Goal: Task Accomplishment & Management: Manage account settings

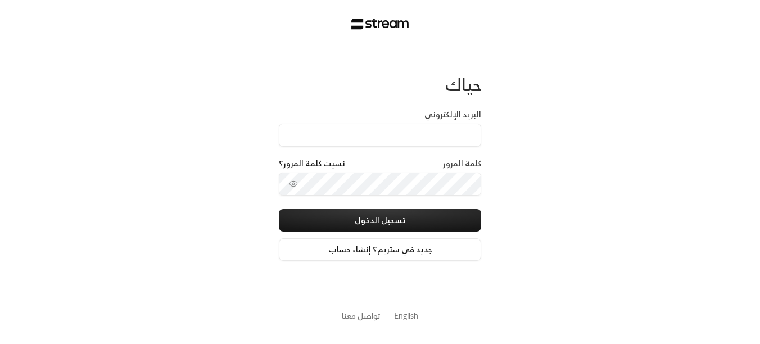
type input "[EMAIL_ADDRESS][DOMAIN_NAME]"
click at [564, 185] on div "حياك البريد الإلكتروني [EMAIL_ADDRESS][DOMAIN_NAME] كلمة المرور نسيت كلمة المرو…" at bounding box center [380, 172] width 760 height 344
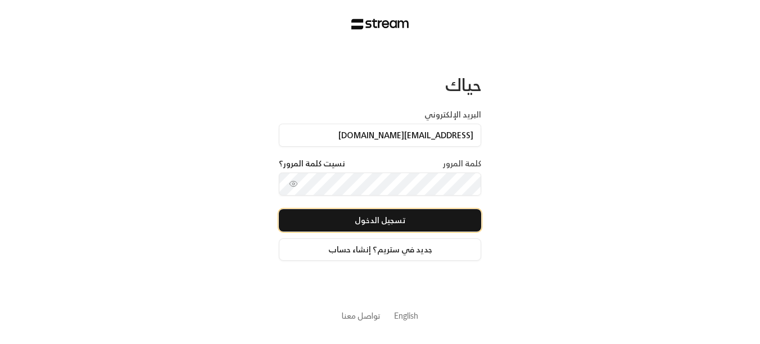
click at [408, 216] on button "تسجيل الدخول" at bounding box center [380, 220] width 202 height 22
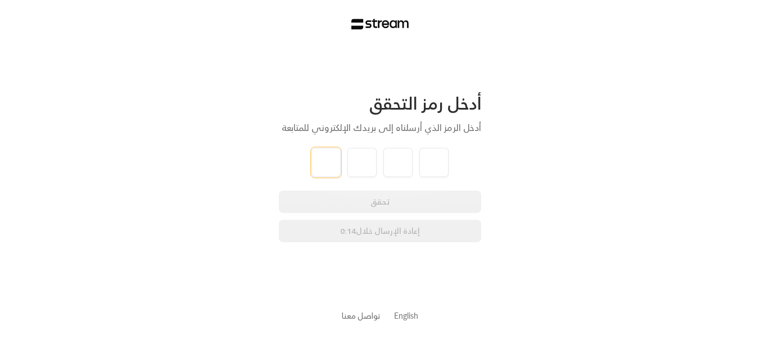
type input "1"
type input "2"
type input "3"
type input "4"
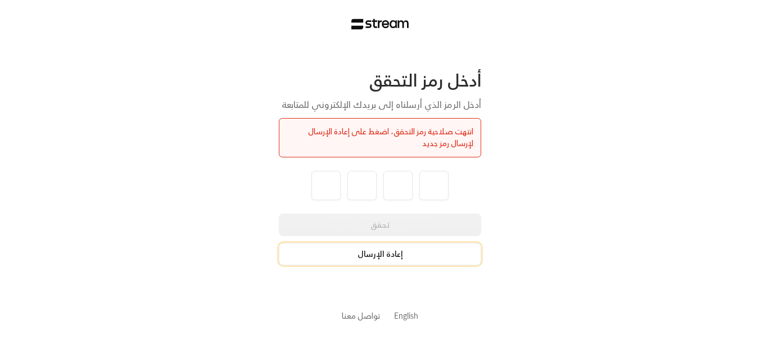
click at [395, 256] on button "إعادة الإرسال" at bounding box center [380, 254] width 202 height 22
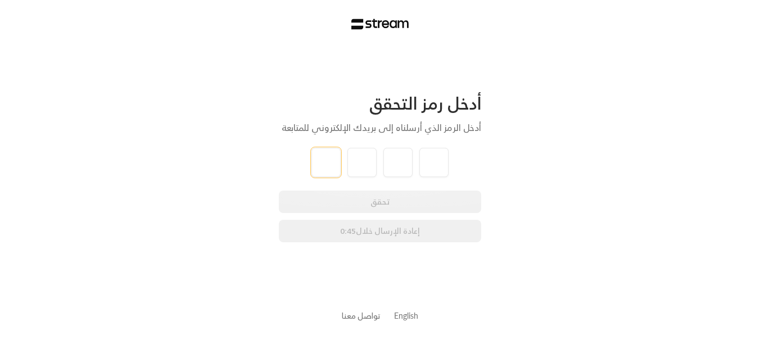
type input "1"
type input "2"
type input "3"
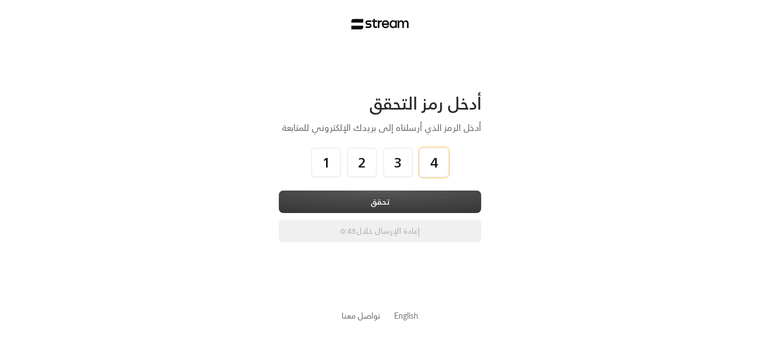
type input "4"
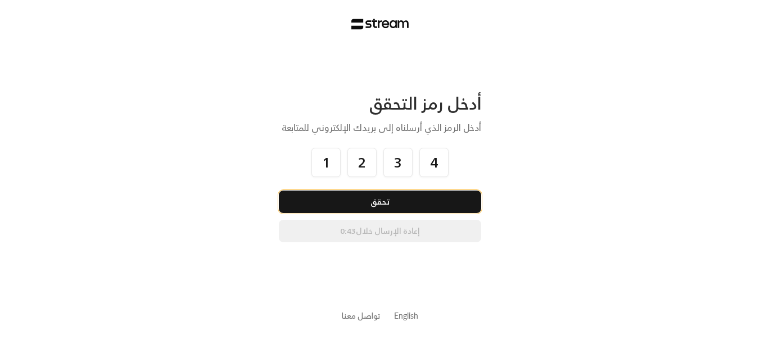
click at [461, 204] on button "تحقق" at bounding box center [380, 202] width 202 height 22
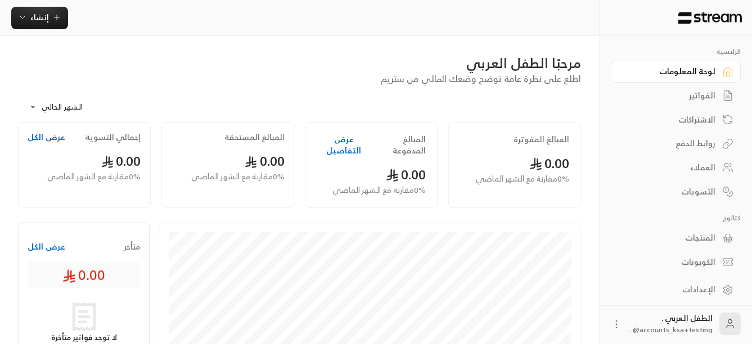
click at [704, 232] on div "المنتجات" at bounding box center [670, 237] width 91 height 11
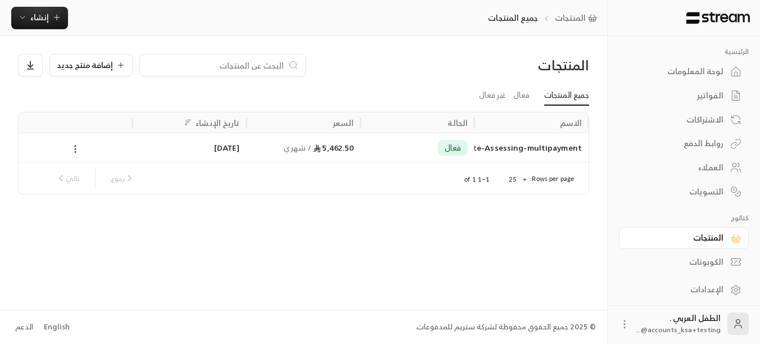
click at [714, 164] on div "العملاء" at bounding box center [678, 167] width 91 height 11
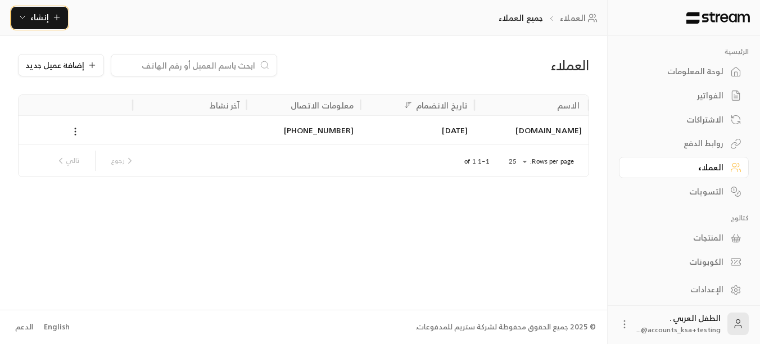
click at [40, 15] on span "إنشاء" at bounding box center [39, 17] width 19 height 14
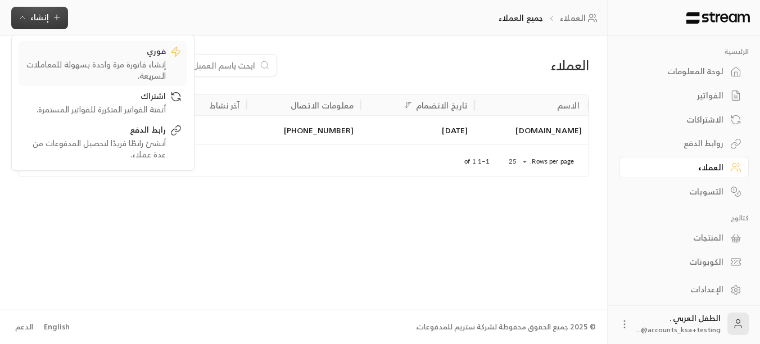
click at [125, 66] on div "إنشاء فاتورة مرة واحدة بسهولة للمعاملات السريعة." at bounding box center [95, 70] width 142 height 22
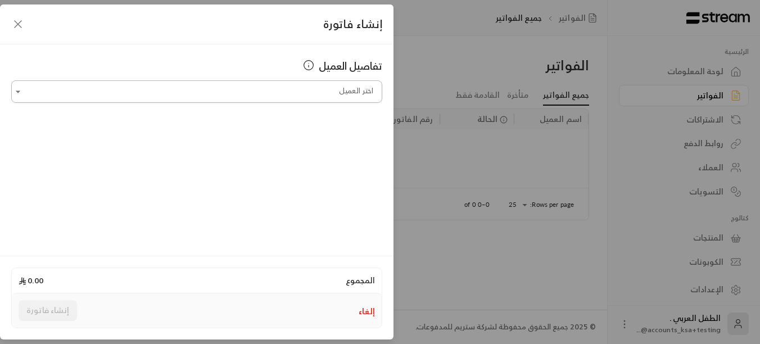
click at [302, 98] on input "اختر العميل" at bounding box center [196, 92] width 371 height 20
click at [300, 156] on span "[PHONE_NUMBER]" at bounding box center [263, 151] width 74 height 13
type input "**********"
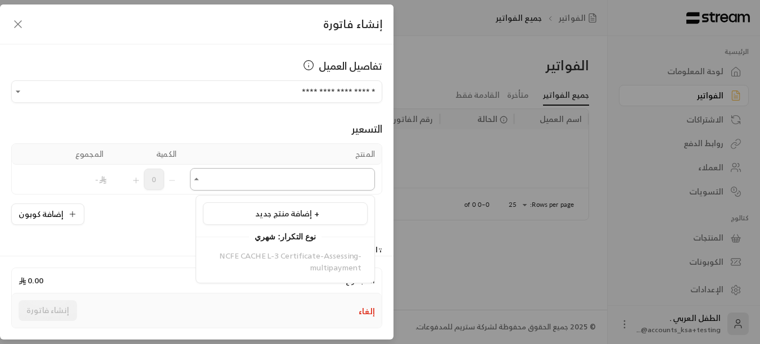
click at [300, 185] on input "اختر العميل" at bounding box center [282, 180] width 185 height 20
click at [243, 116] on div "التسعير المنتج الكمية المجموع اختر المنتج/المنتجات اختر المنتج/المنتجات 0 - إضا…" at bounding box center [196, 164] width 371 height 122
click at [21, 25] on icon "button" at bounding box center [17, 23] width 13 height 13
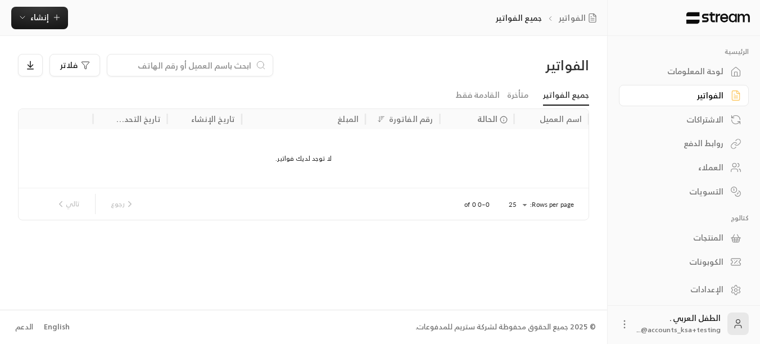
click at [707, 236] on div "المنتجات" at bounding box center [678, 237] width 91 height 11
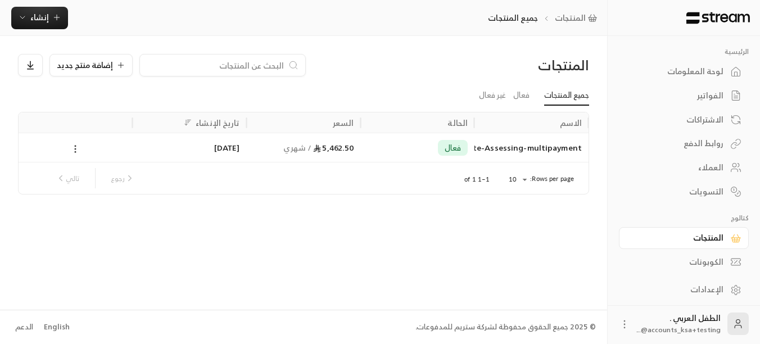
click at [76, 152] on icon at bounding box center [75, 149] width 10 height 10
click at [98, 65] on div at bounding box center [380, 172] width 760 height 344
click at [55, 17] on icon "button" at bounding box center [56, 17] width 9 height 9
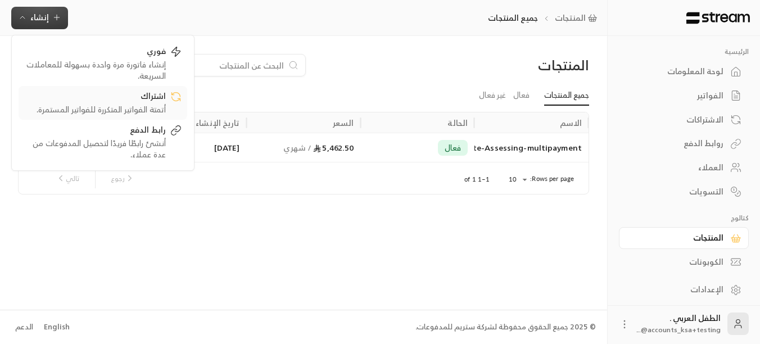
click at [129, 105] on div "أتمتة الفواتير المتكررة للفواتير المستمرة." at bounding box center [95, 109] width 142 height 11
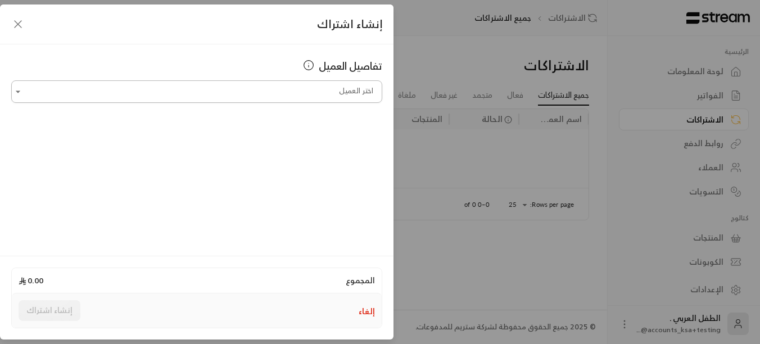
click at [243, 88] on input "اختر العميل" at bounding box center [196, 92] width 371 height 20
click at [289, 150] on span "[PHONE_NUMBER]" at bounding box center [263, 151] width 74 height 13
type input "**********"
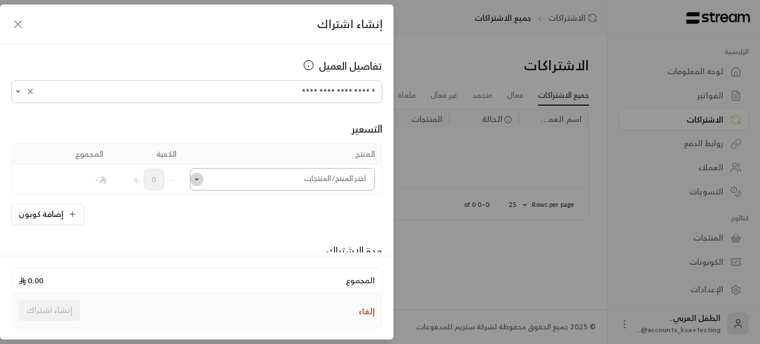
click at [202, 182] on icon "Open" at bounding box center [196, 179] width 11 height 11
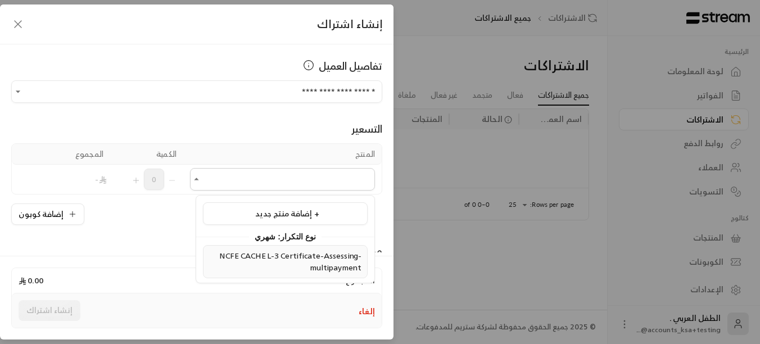
click at [264, 255] on span "NCFE CACHE L-3 Certificate-Assessing-multipayment" at bounding box center [290, 262] width 142 height 26
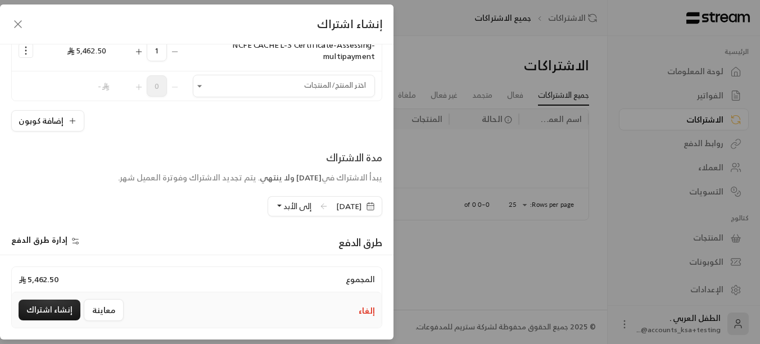
scroll to position [169, 0]
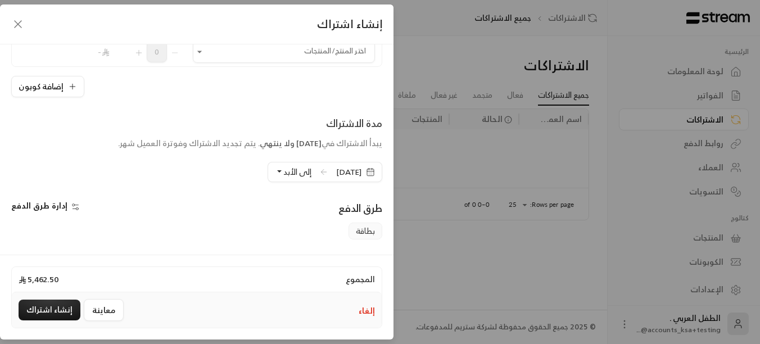
click at [44, 209] on span "إدارة طرق الدفع" at bounding box center [39, 206] width 56 height 14
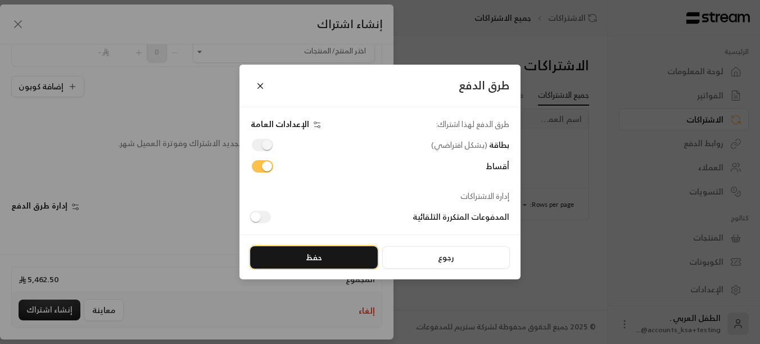
click at [323, 259] on button "حفظ" at bounding box center [314, 257] width 128 height 22
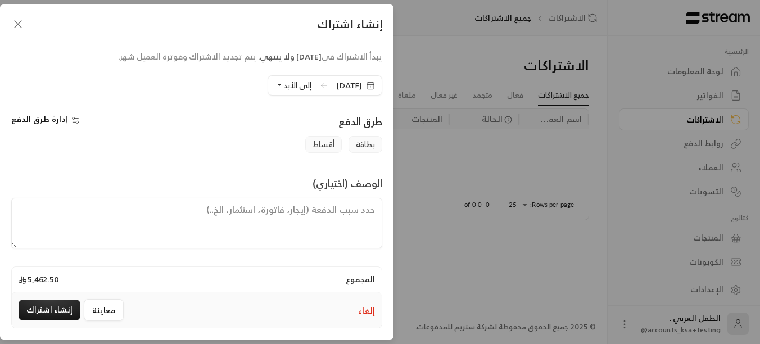
scroll to position [265, 0]
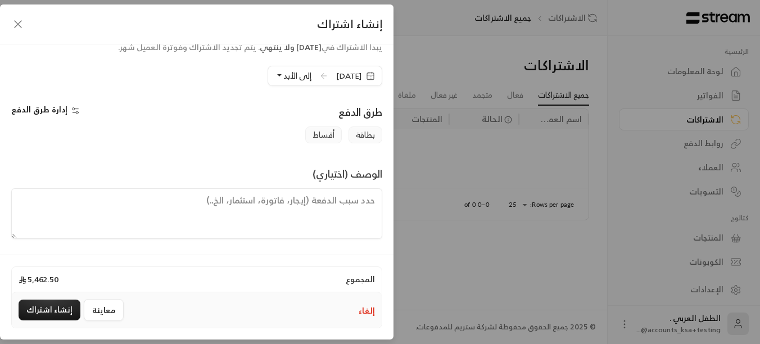
click at [183, 209] on textarea at bounding box center [196, 213] width 371 height 51
type textarea "Multi Payments"
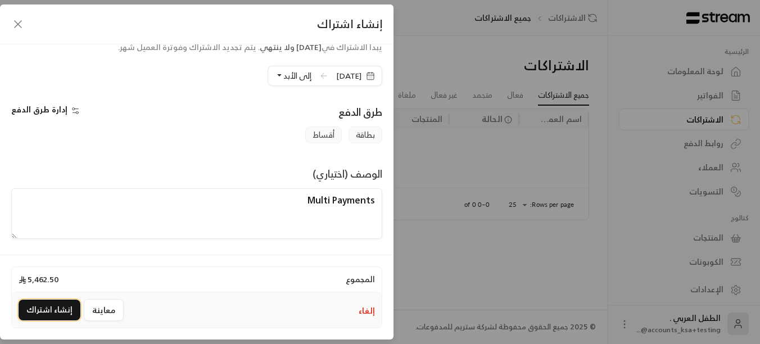
click at [41, 310] on button "إنشاء اشتراك" at bounding box center [50, 310] width 62 height 21
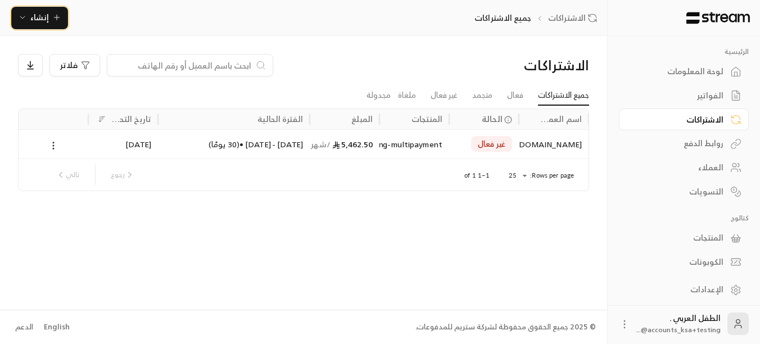
click at [44, 24] on button "إنشاء" at bounding box center [39, 18] width 57 height 22
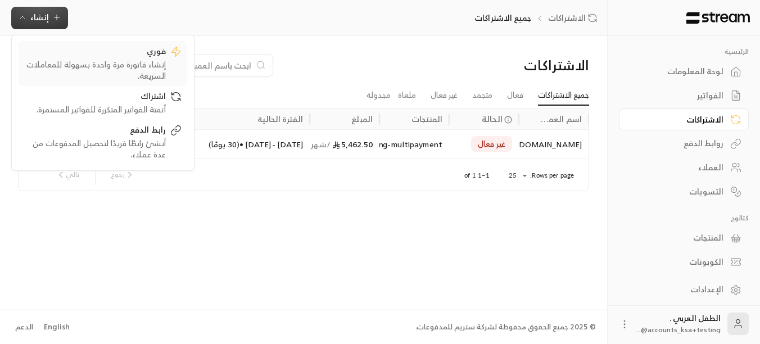
click at [119, 64] on div "إنشاء فاتورة مرة واحدة بسهولة للمعاملات السريعة." at bounding box center [95, 70] width 142 height 22
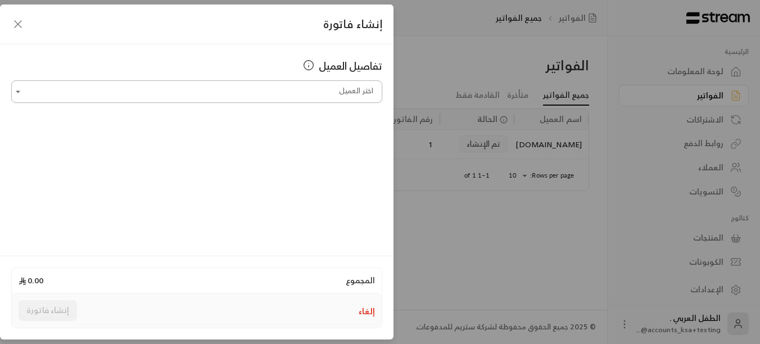
click at [264, 91] on input "اختر العميل" at bounding box center [196, 92] width 371 height 20
click at [300, 149] on span "[PHONE_NUMBER]" at bounding box center [263, 151] width 74 height 13
type input "**********"
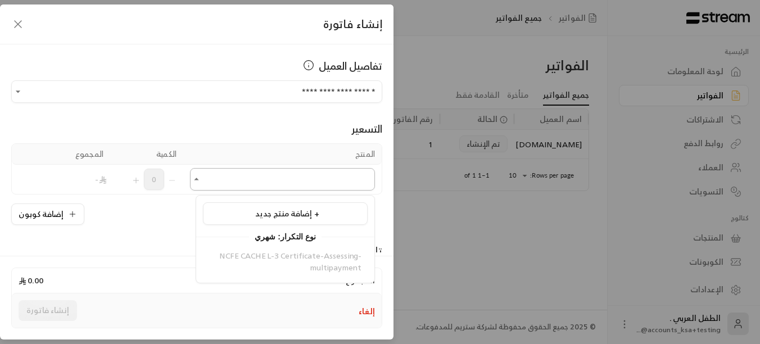
click at [287, 179] on input "اختر العميل" at bounding box center [282, 180] width 185 height 20
click at [461, 223] on div "**********" at bounding box center [380, 172] width 760 height 344
click at [20, 28] on icon "button" at bounding box center [17, 23] width 13 height 13
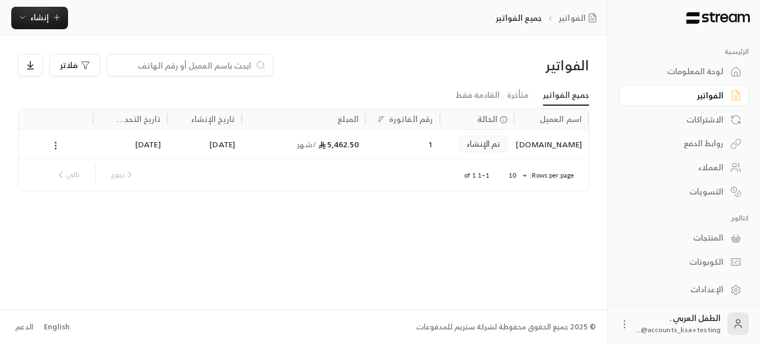
click at [711, 233] on div "المنتجات" at bounding box center [678, 237] width 91 height 11
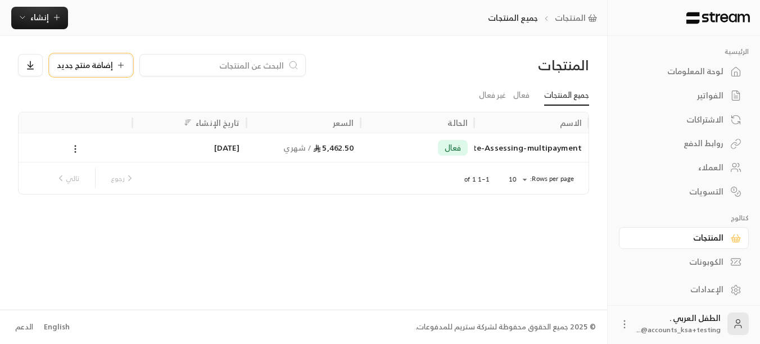
click at [96, 65] on span "إضافة منتج جديد" at bounding box center [85, 65] width 56 height 8
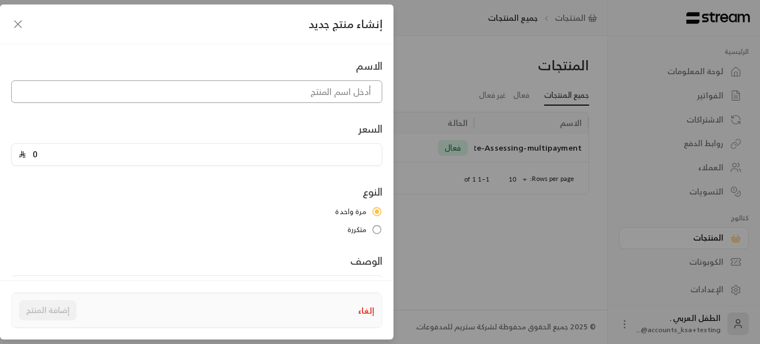
click at [339, 95] on input at bounding box center [196, 91] width 371 height 22
type input "NCFE CACHE L-3 Certificate-Assessing-One Payment"
drag, startPoint x: 42, startPoint y: 151, endPoint x: 27, endPoint y: 154, distance: 14.8
click at [28, 154] on div "0" at bounding box center [196, 154] width 371 height 22
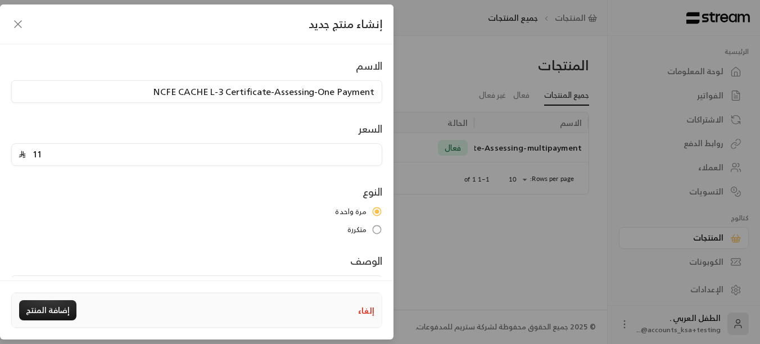
type input "11500"
click at [370, 92] on input "NCFE CACHE L-3 Certificate-Assessing-One Payment" at bounding box center [196, 91] width 371 height 22
type input "NCFE CACHE L-3 Certificate"
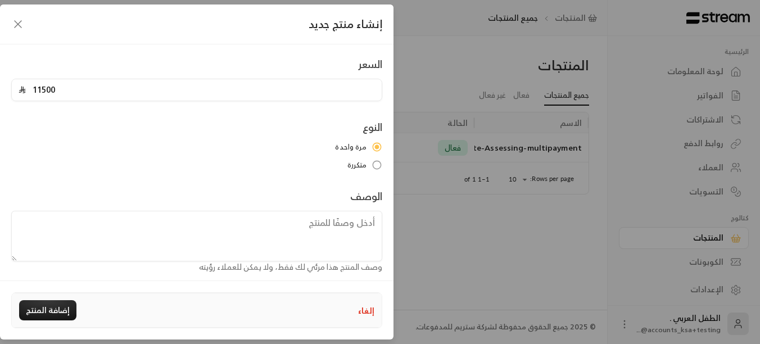
scroll to position [74, 0]
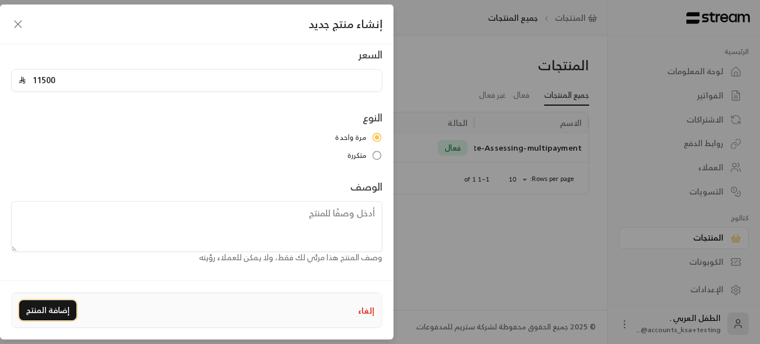
click at [51, 316] on button "إضافة المنتج" at bounding box center [47, 310] width 57 height 20
type input "0"
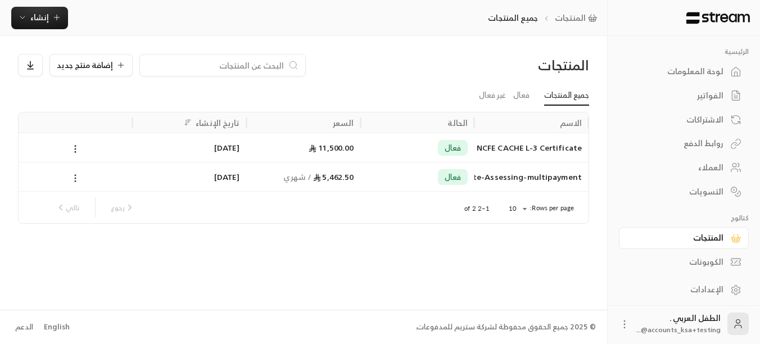
click at [76, 173] on icon at bounding box center [75, 178] width 10 height 10
click at [116, 200] on li "تعديل" at bounding box center [109, 207] width 70 height 20
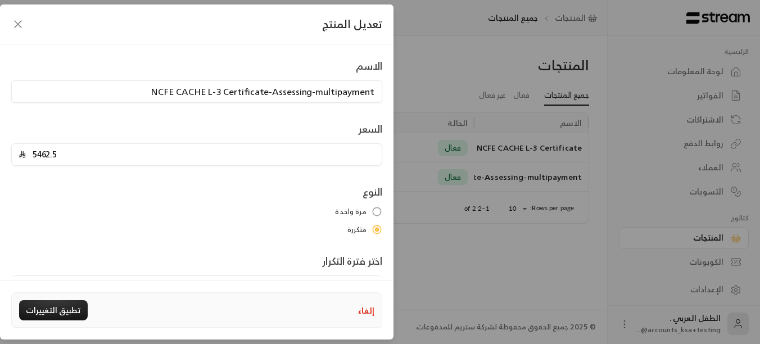
click at [23, 24] on icon "button" at bounding box center [17, 23] width 13 height 13
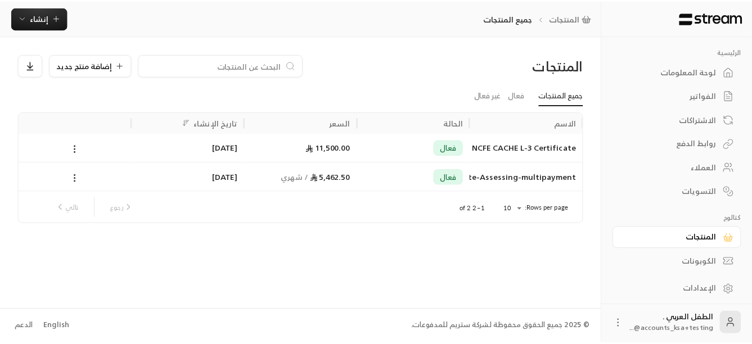
scroll to position [2, 0]
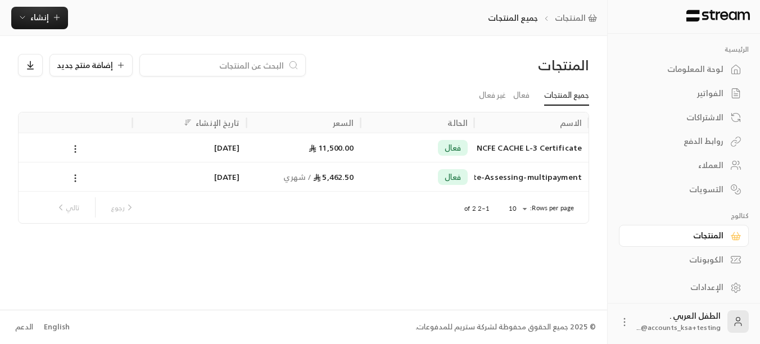
click at [713, 287] on div "الإعدادات" at bounding box center [678, 287] width 91 height 11
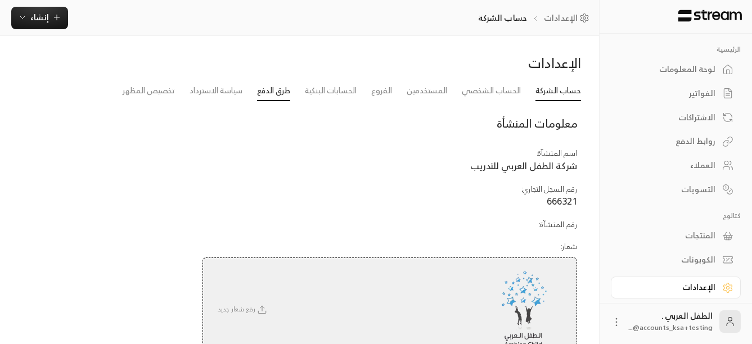
click at [273, 92] on link "طرق الدفع" at bounding box center [273, 91] width 33 height 20
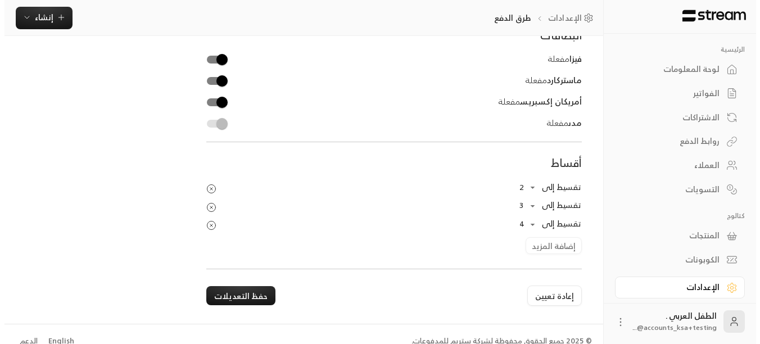
scroll to position [236, 0]
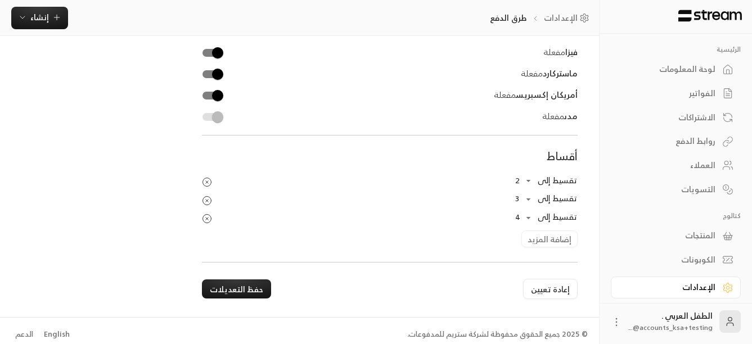
click at [557, 242] on div "تقسيط إلى 2 * ​ تقسيط إلى 3 * ​ تقسيط إلى 4 * ​ إضافة المزيد" at bounding box center [389, 209] width 386 height 75
click at [549, 236] on div "تقسيط إلى 2 * ​ تقسيط إلى 3 * ​ تقسيط إلى 4 * ​ إضافة المزيد" at bounding box center [389, 209] width 386 height 75
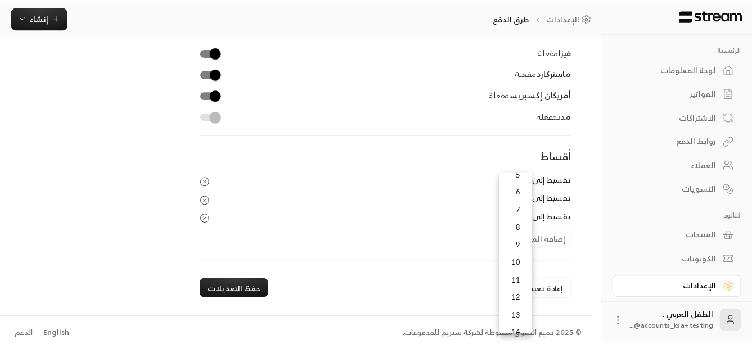
scroll to position [56, 0]
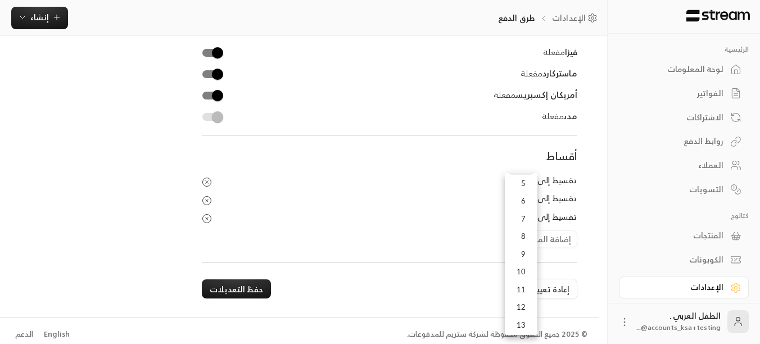
drag, startPoint x: 525, startPoint y: 270, endPoint x: 302, endPoint y: 244, distance: 224.8
click at [525, 270] on li "10" at bounding box center [521, 272] width 27 height 18
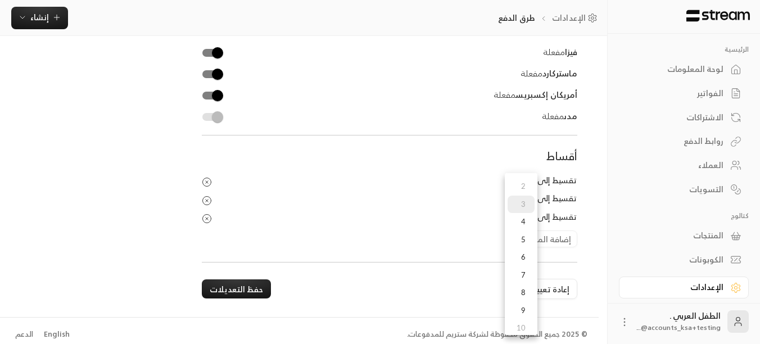
click at [519, 223] on li "4" at bounding box center [521, 222] width 27 height 18
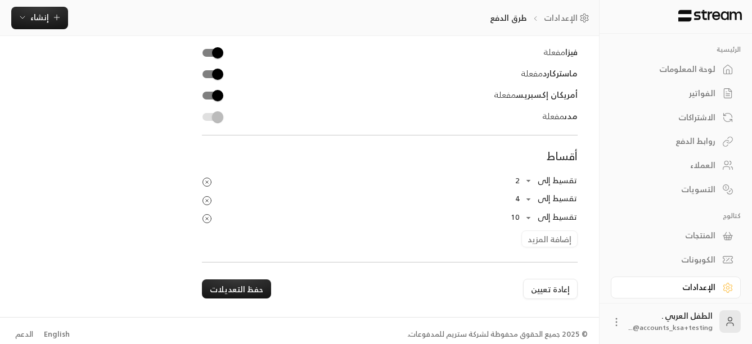
scroll to position [243, 0]
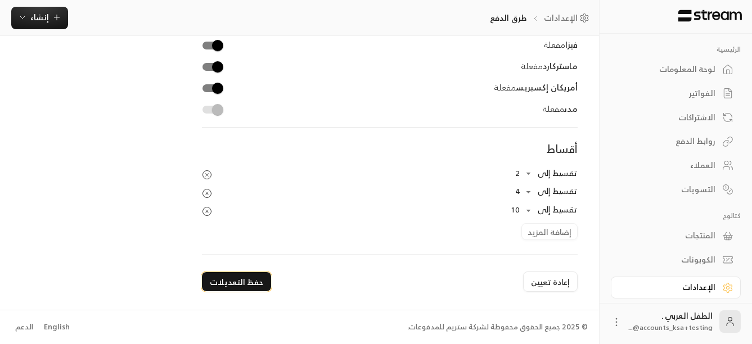
click at [249, 283] on button "حفظ التعديلات" at bounding box center [236, 281] width 69 height 19
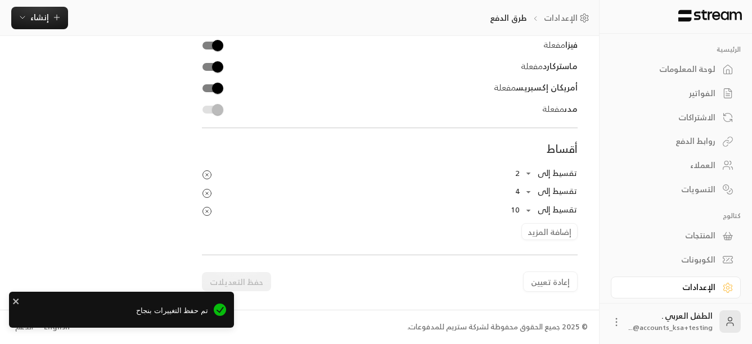
click at [681, 68] on div "لوحة المعلومات" at bounding box center [670, 69] width 91 height 11
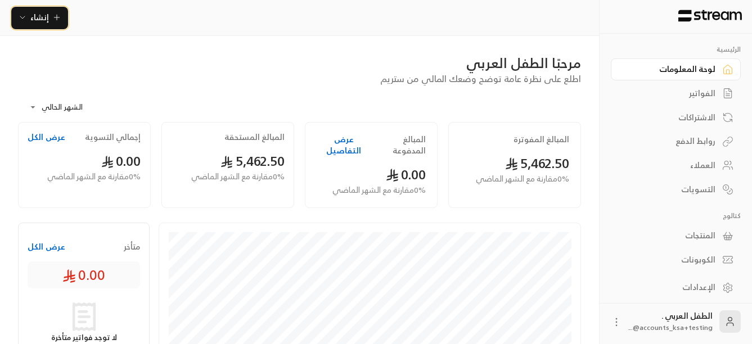
click at [56, 12] on span "إنشاء" at bounding box center [39, 17] width 43 height 14
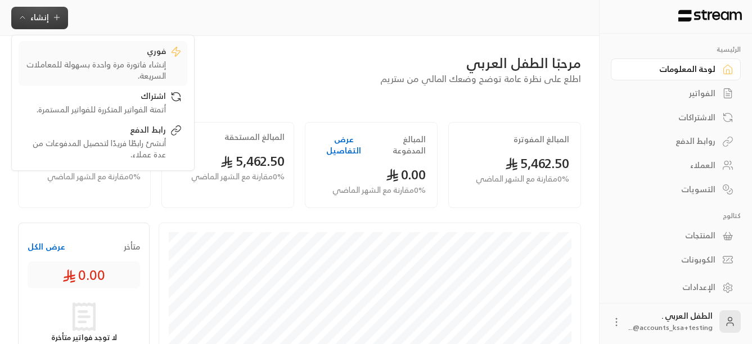
click at [129, 58] on div "فوري" at bounding box center [95, 52] width 142 height 13
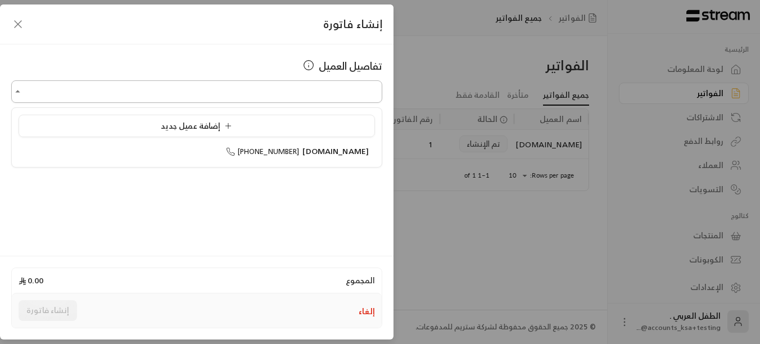
click at [304, 94] on input "اختر العميل" at bounding box center [196, 92] width 371 height 20
click at [300, 145] on span "[PHONE_NUMBER]" at bounding box center [263, 151] width 74 height 13
type input "**********"
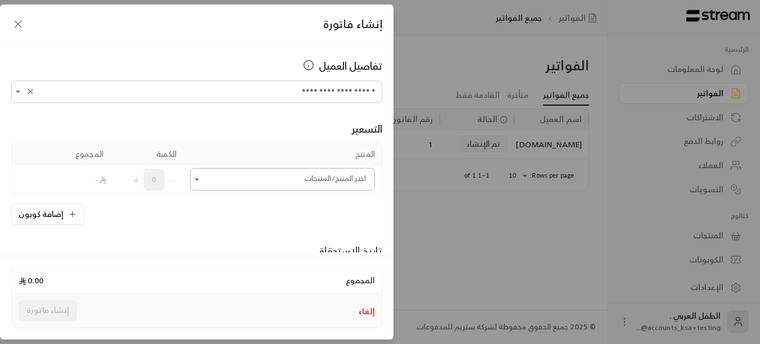
click at [303, 182] on input "اختر العميل" at bounding box center [282, 180] width 185 height 20
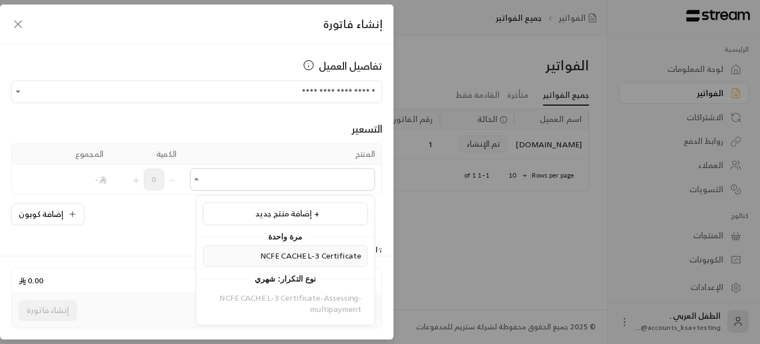
click at [321, 251] on span "NCFE CACHE L-3 Certificate" at bounding box center [310, 256] width 101 height 14
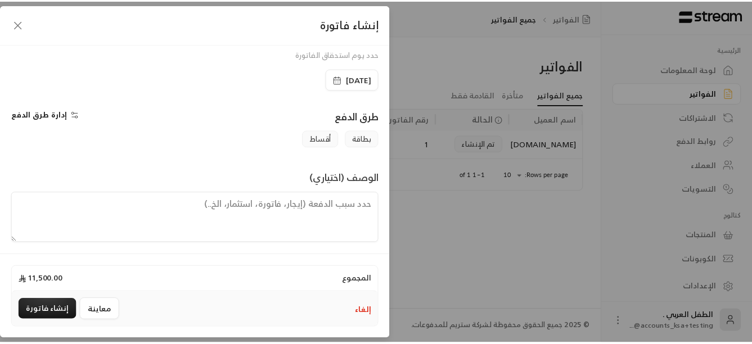
scroll to position [251, 0]
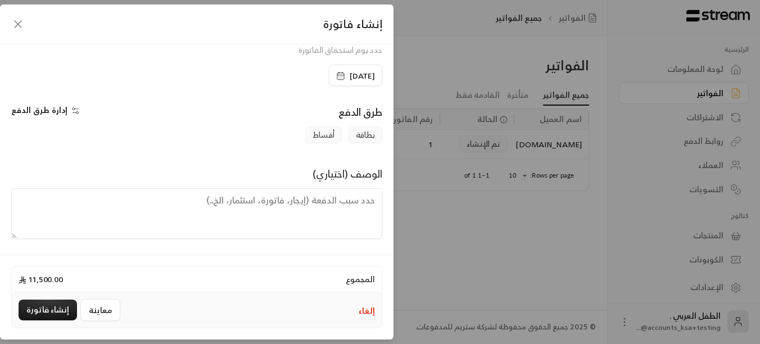
click at [56, 111] on span "إدارة طرق الدفع" at bounding box center [39, 110] width 56 height 14
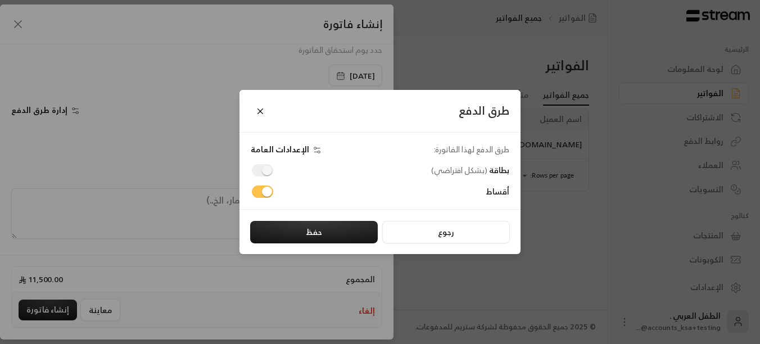
click at [163, 120] on div "طرق الدفع طرق الدفع لهذا الفاتورة: الإعدادات العامة بطاقة ( بشكل افتراضي ) أقسا…" at bounding box center [380, 172] width 760 height 344
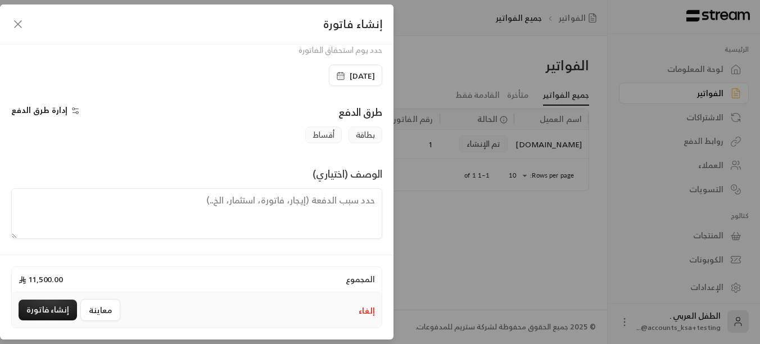
click at [323, 134] on span "أقساط" at bounding box center [323, 135] width 37 height 17
click at [49, 309] on button "إنشاء فاتورة" at bounding box center [48, 310] width 58 height 21
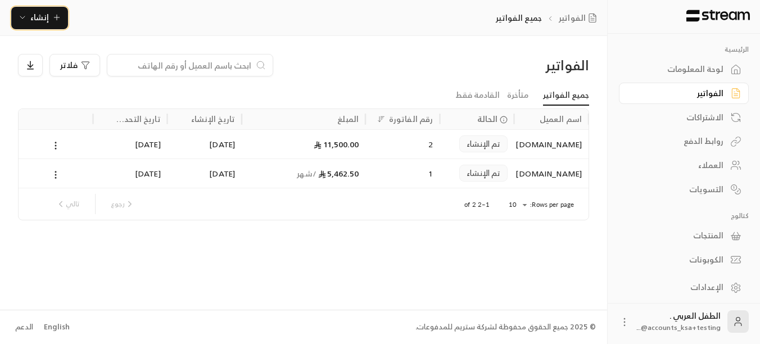
click at [21, 22] on span "إنشاء" at bounding box center [39, 17] width 43 height 14
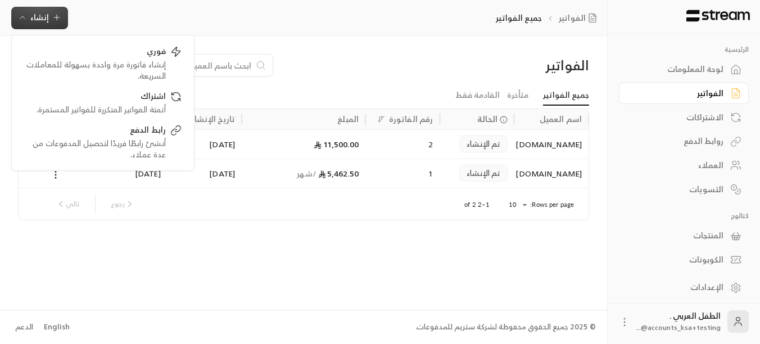
click at [336, 82] on div "الفواتير فلاتر" at bounding box center [303, 69] width 583 height 31
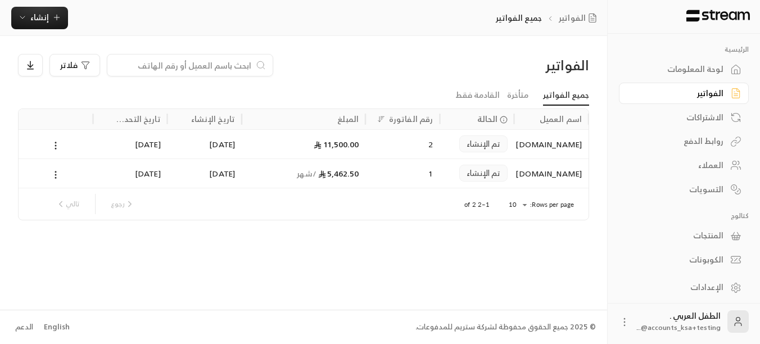
drag, startPoint x: 714, startPoint y: 240, endPoint x: 707, endPoint y: 241, distance: 7.4
click at [714, 240] on div "المنتجات" at bounding box center [678, 235] width 91 height 11
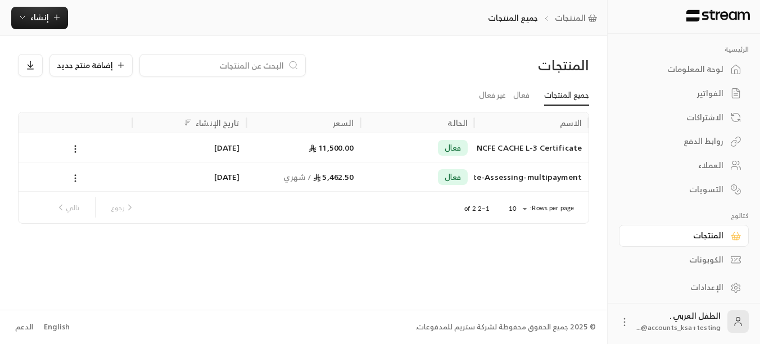
click at [75, 178] on circle at bounding box center [75, 178] width 1 height 1
click at [111, 221] on li "تعطيل" at bounding box center [109, 228] width 70 height 20
click at [708, 288] on div "الإعدادات" at bounding box center [678, 287] width 91 height 11
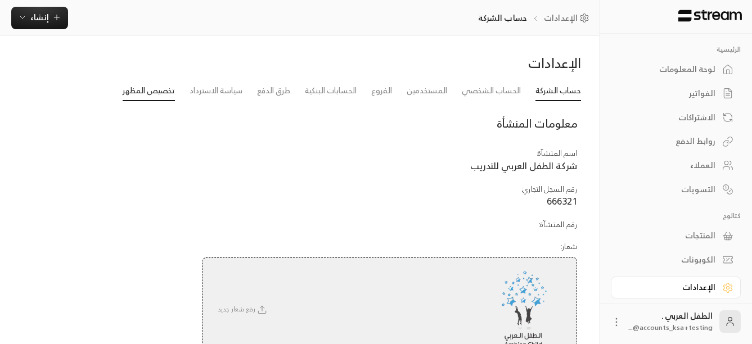
click at [150, 93] on link "تخصيص المظهر" at bounding box center [149, 91] width 52 height 20
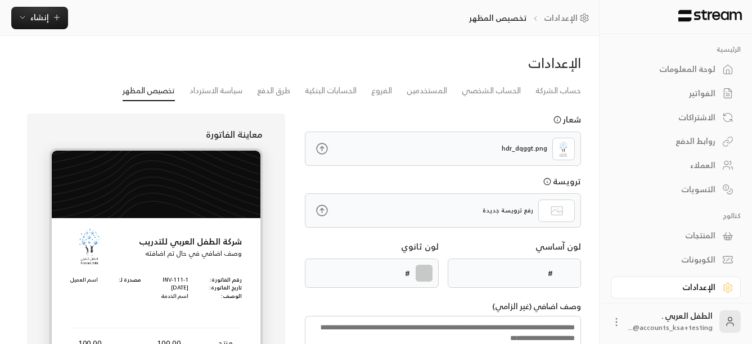
type input "******"
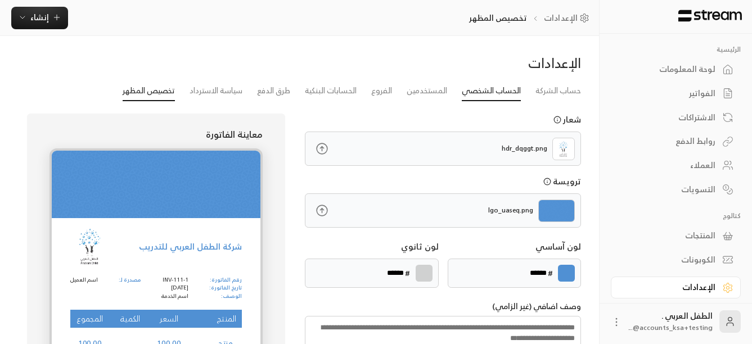
click at [484, 94] on link "الحساب الشخصي" at bounding box center [491, 91] width 59 height 20
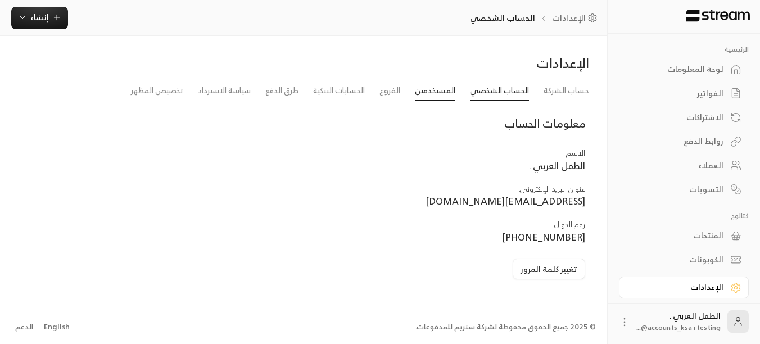
click at [432, 88] on link "المستخدمين" at bounding box center [435, 91] width 40 height 20
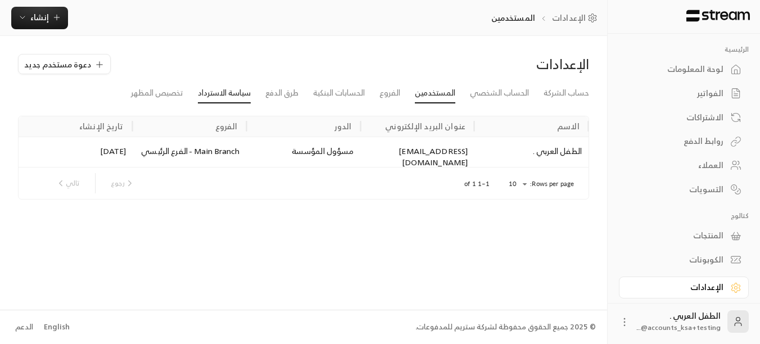
click at [211, 93] on link "سياسة الاسترداد" at bounding box center [224, 93] width 53 height 20
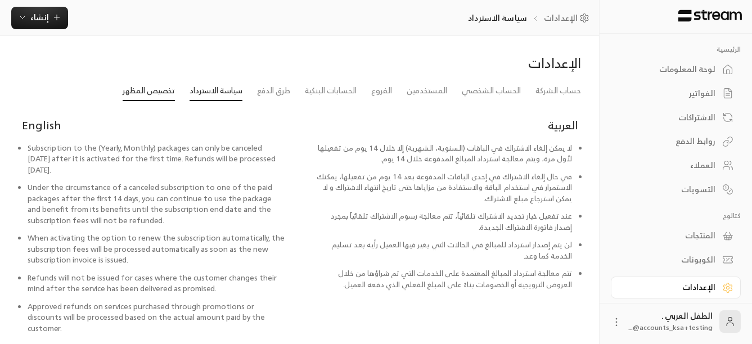
click at [136, 92] on link "تخصيص المظهر" at bounding box center [149, 91] width 52 height 20
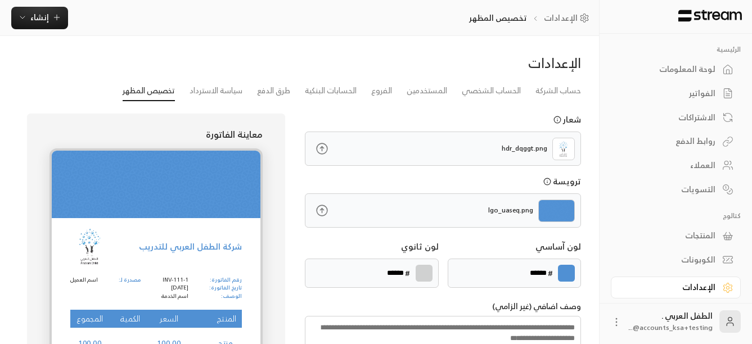
click at [700, 146] on div "روابط الدفع" at bounding box center [670, 141] width 91 height 11
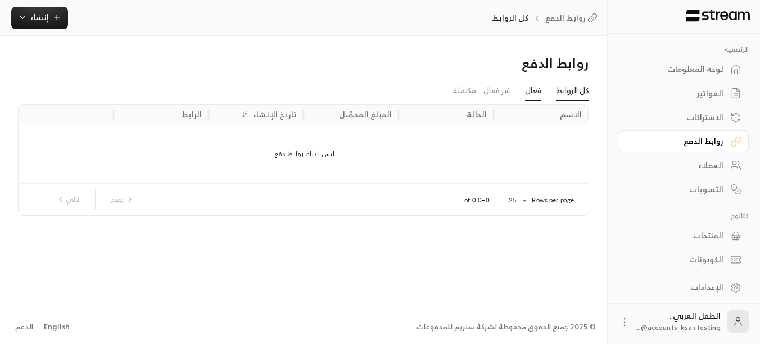
click at [533, 87] on link "فعال" at bounding box center [533, 91] width 16 height 20
click at [491, 93] on link "غير فعال" at bounding box center [497, 91] width 27 height 20
click at [458, 91] on link "مكتملة" at bounding box center [464, 91] width 23 height 20
click at [573, 91] on link "كل الروابط" at bounding box center [572, 91] width 33 height 20
click at [714, 94] on div "الفواتير" at bounding box center [678, 93] width 91 height 11
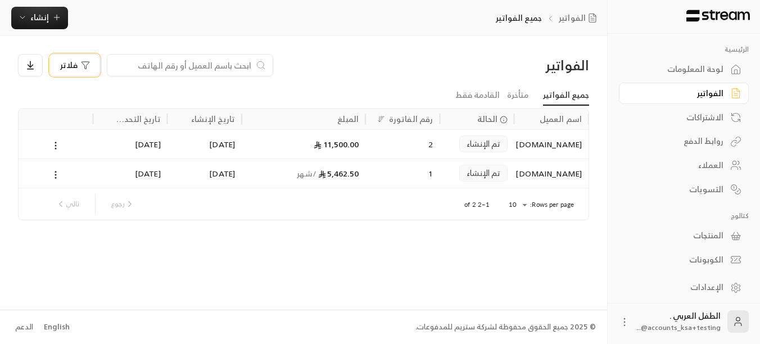
click at [74, 64] on span "فلاتر" at bounding box center [68, 65] width 17 height 8
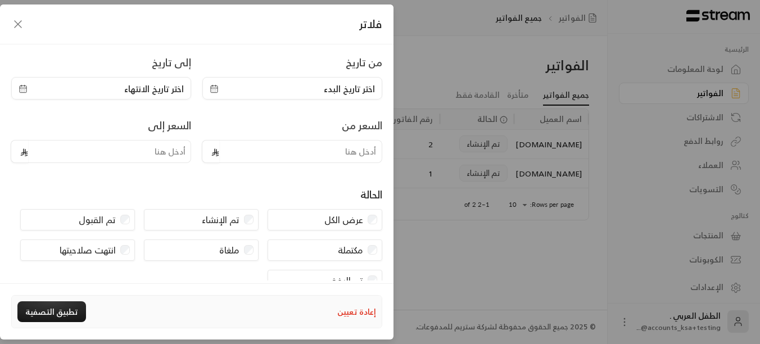
click at [20, 25] on icon "button" at bounding box center [17, 23] width 13 height 13
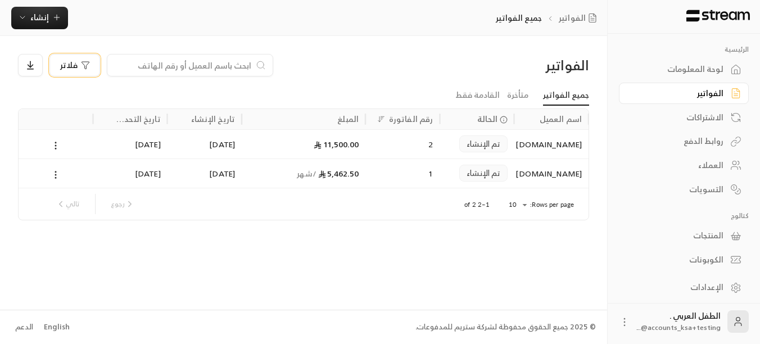
click at [82, 65] on icon "button" at bounding box center [85, 65] width 9 height 9
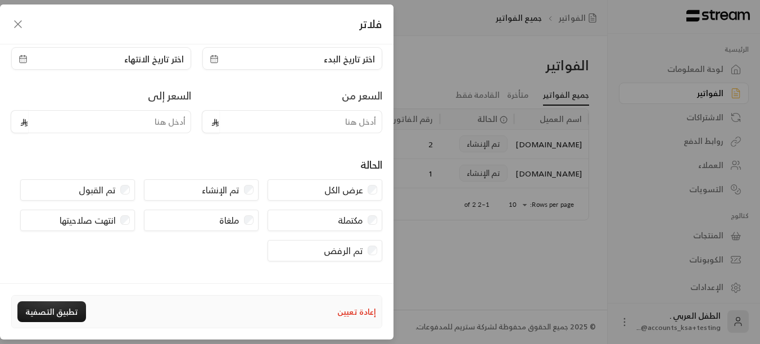
click at [24, 24] on icon "button" at bounding box center [17, 23] width 13 height 13
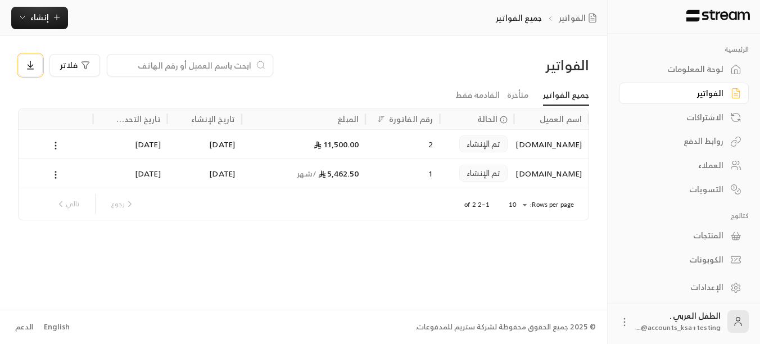
click at [30, 70] on icon at bounding box center [30, 65] width 10 height 10
click at [48, 117] on li "تحميل XLS" at bounding box center [47, 119] width 47 height 20
click at [712, 234] on div "المنتجات" at bounding box center [678, 235] width 91 height 11
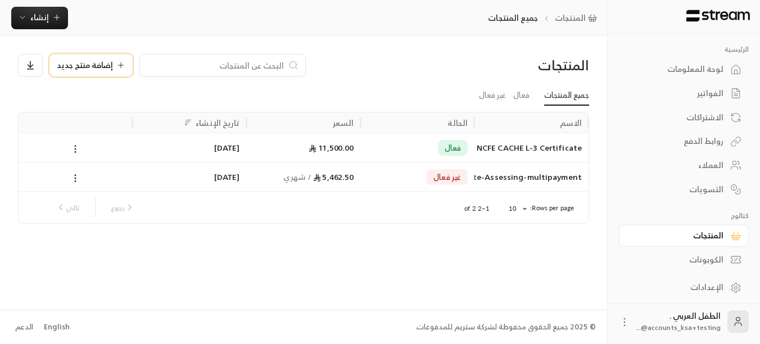
click at [93, 64] on span "إضافة منتج جديد" at bounding box center [85, 65] width 56 height 8
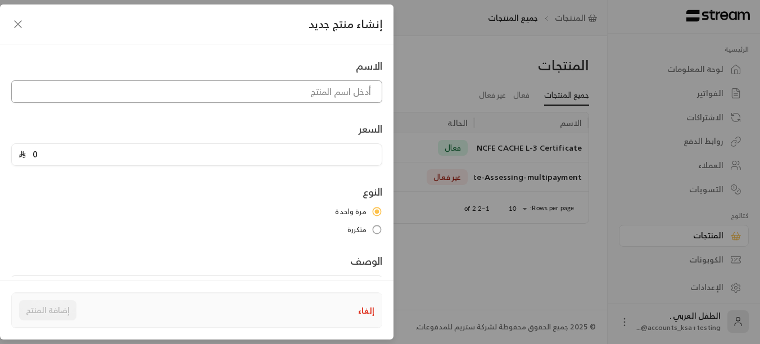
click at [312, 94] on input at bounding box center [196, 91] width 371 height 22
click at [184, 94] on input "CACHE 3 Diploma Early Years Workforce (B2C) ONLINE" at bounding box center [196, 91] width 371 height 22
type input "CACHE 2Pro (B2C) ONLINE"
click at [61, 158] on input "0" at bounding box center [200, 154] width 349 height 21
drag, startPoint x: 48, startPoint y: 155, endPoint x: 3, endPoint y: 151, distance: 45.7
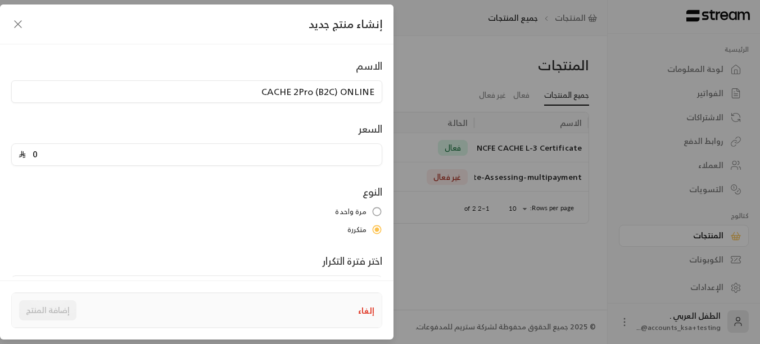
click at [3, 151] on div "الاسم CACHE 2Pro (B2C) ONLINE السعر 0 النوع مرة واحدة متكررة اختر فترة التكرار …" at bounding box center [197, 160] width 394 height 233
type input "7475"
drag, startPoint x: 260, startPoint y: 92, endPoint x: 385, endPoint y: 92, distance: 124.9
click at [385, 92] on div "الاسم CACHE 2Pro (B2C) ONLINE" at bounding box center [197, 80] width 382 height 45
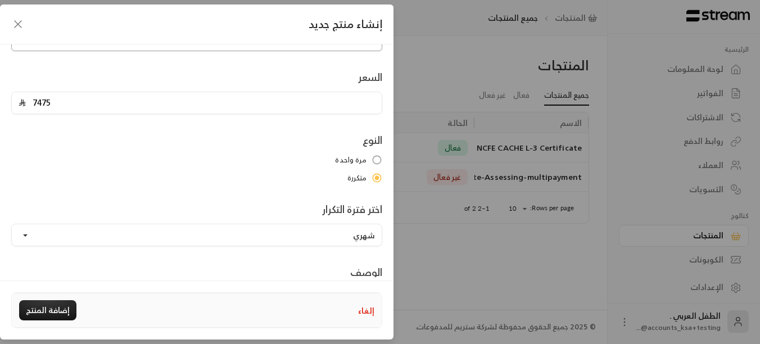
scroll to position [137, 0]
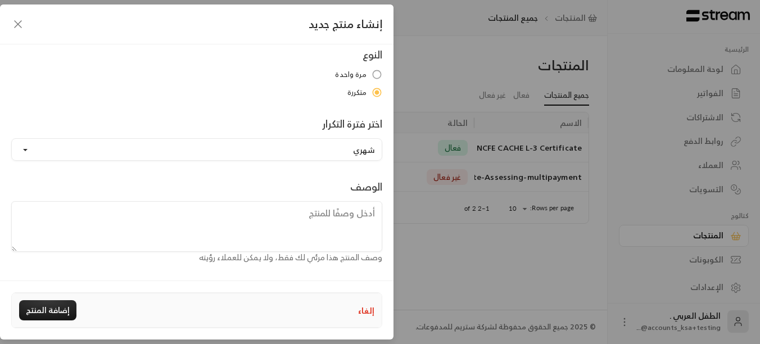
click at [198, 223] on textarea at bounding box center [196, 226] width 371 height 51
paste textarea "CACHE 2Pro (B2C) ONLINE"
type textarea "CACHE 2Pro (B2C) ONLINE"
click at [45, 307] on button "إضافة المنتج" at bounding box center [47, 310] width 57 height 20
type input "0"
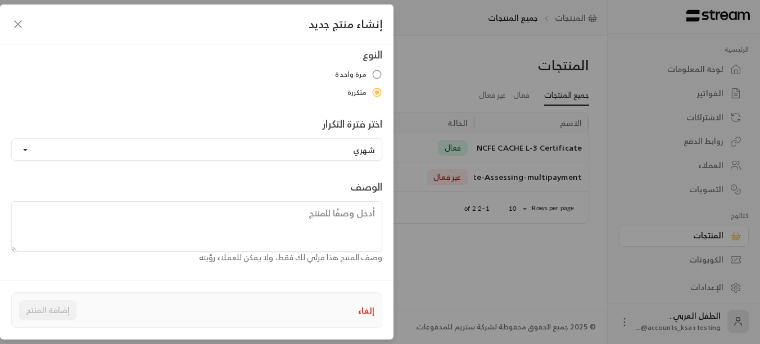
scroll to position [74, 0]
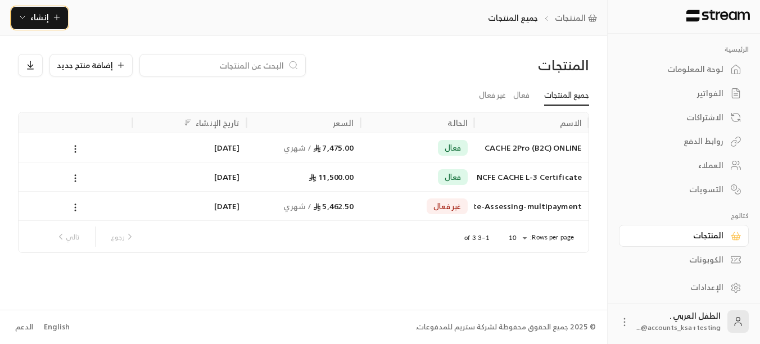
click at [57, 12] on span "إنشاء" at bounding box center [39, 17] width 43 height 14
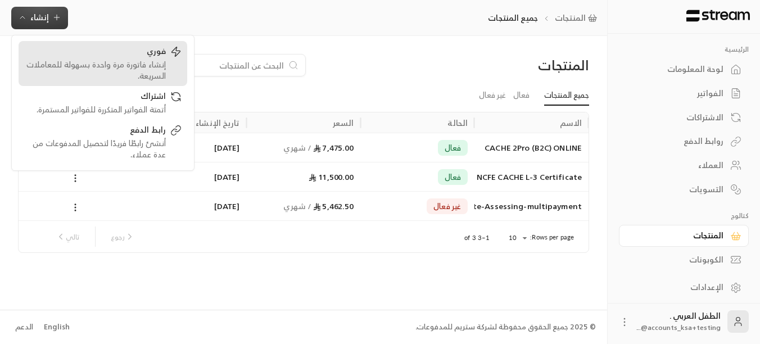
click at [108, 52] on div "فوري" at bounding box center [95, 52] width 142 height 13
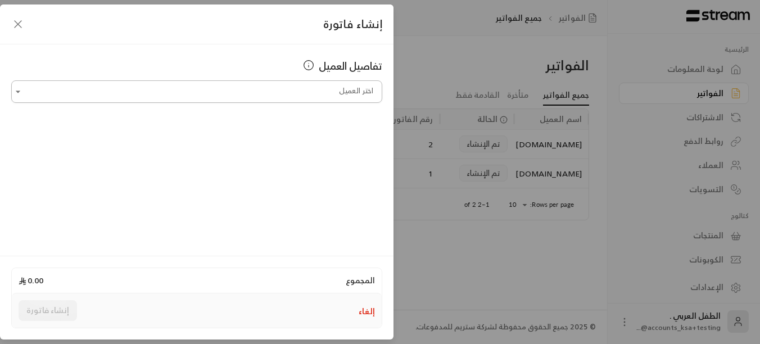
click at [303, 88] on input "اختر العميل" at bounding box center [196, 92] width 371 height 20
click at [300, 147] on span "[PHONE_NUMBER]" at bounding box center [263, 151] width 74 height 13
type input "**********"
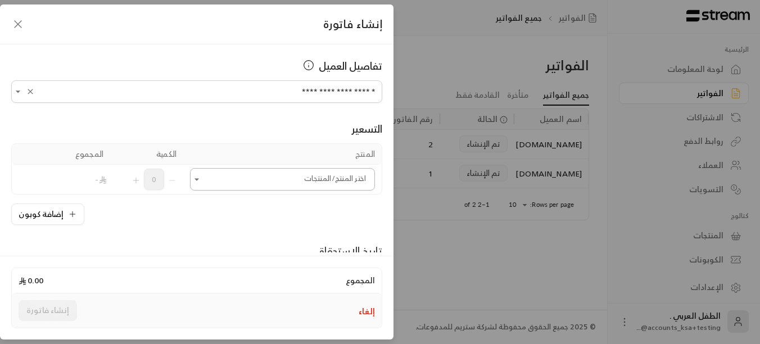
click at [236, 177] on input "اختر العميل" at bounding box center [282, 180] width 185 height 20
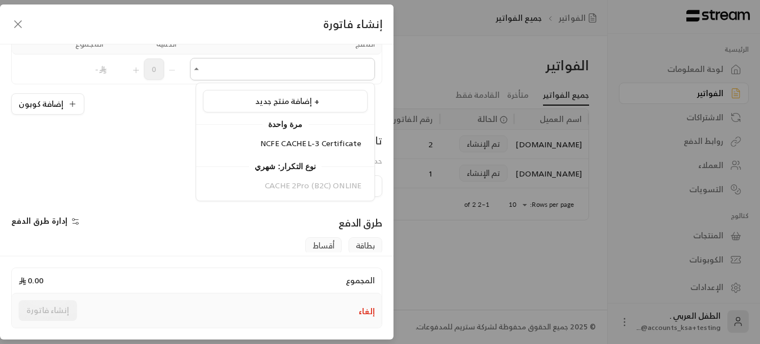
scroll to position [112, 0]
click at [120, 151] on div "تاريخ الاستحقاق حدد يوم استحقاق الفاتورة" at bounding box center [197, 151] width 382 height 43
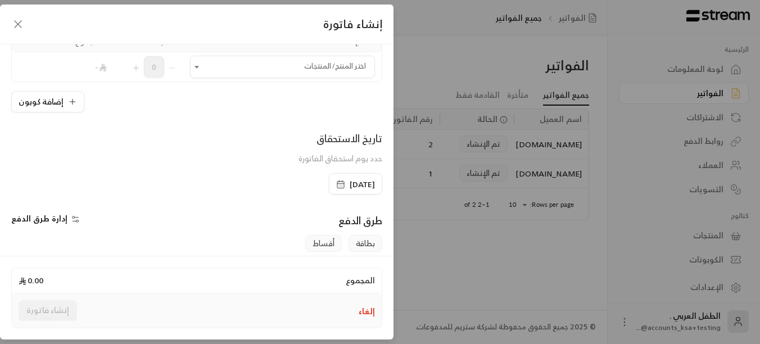
click at [719, 218] on div "**********" at bounding box center [380, 172] width 760 height 344
click at [707, 233] on div "**********" at bounding box center [380, 172] width 760 height 344
click at [360, 315] on button "إلغاء" at bounding box center [367, 311] width 16 height 11
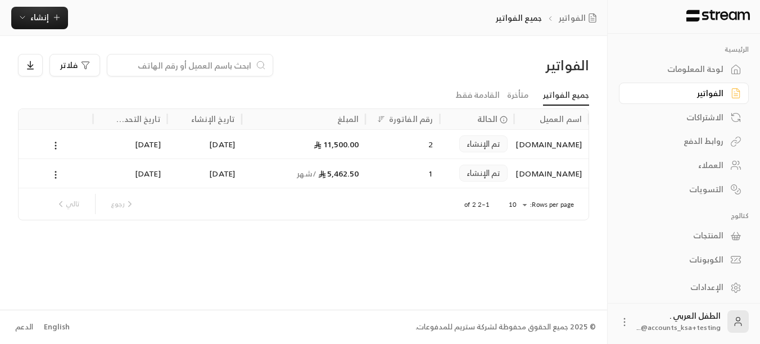
click at [711, 233] on div "المنتجات" at bounding box center [678, 235] width 91 height 11
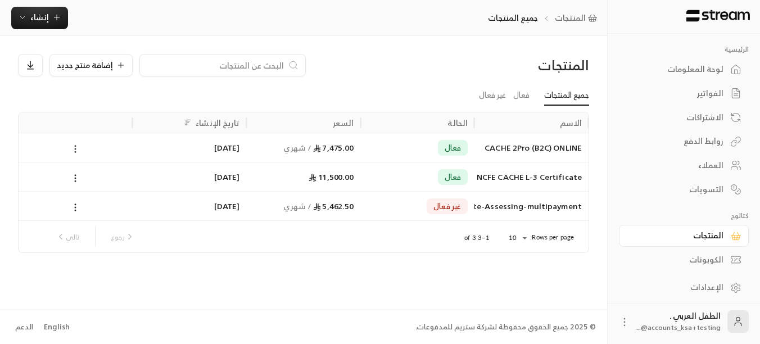
click at [80, 151] on icon at bounding box center [75, 149] width 10 height 10
click at [136, 184] on li "تعديل" at bounding box center [109, 178] width 70 height 20
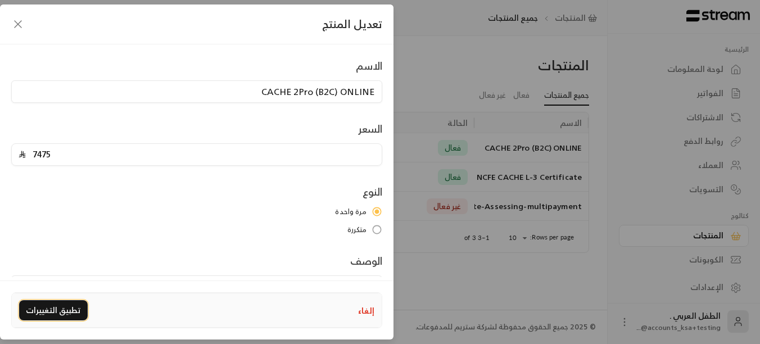
click at [51, 313] on button "تطبيق التغييرات" at bounding box center [53, 310] width 69 height 20
type input "0"
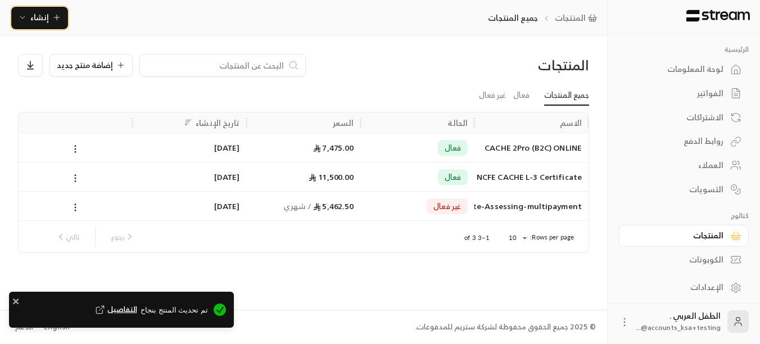
click at [49, 19] on span "إنشاء" at bounding box center [39, 17] width 43 height 14
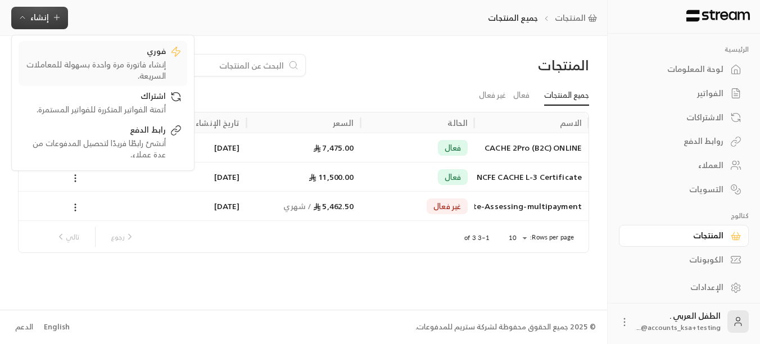
click at [105, 69] on div "إنشاء فاتورة مرة واحدة بسهولة للمعاملات السريعة." at bounding box center [95, 70] width 142 height 22
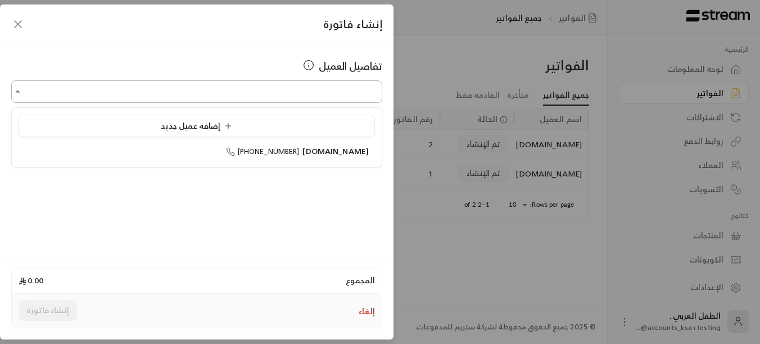
click at [304, 93] on input "اختر العميل" at bounding box center [196, 92] width 371 height 20
click at [300, 152] on span "[PHONE_NUMBER]" at bounding box center [263, 151] width 74 height 13
type input "**********"
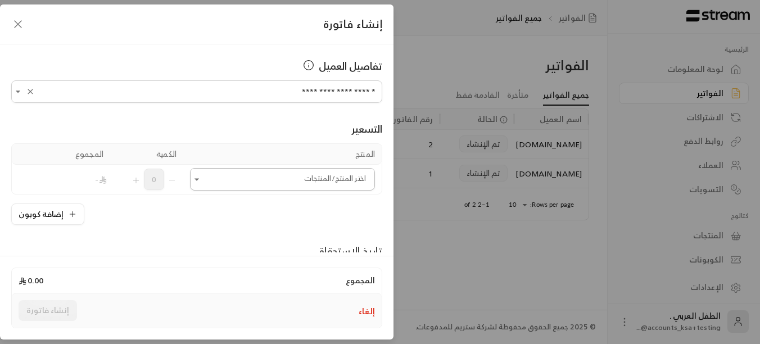
click at [242, 181] on input "اختر العميل" at bounding box center [282, 180] width 185 height 20
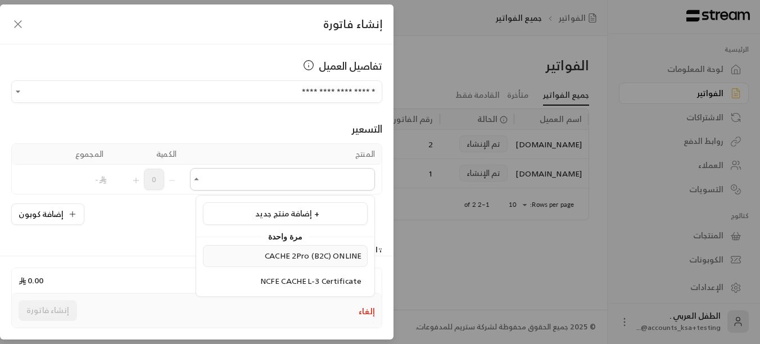
click at [327, 249] on span "CACHE 2Pro (B2C) ONLINE" at bounding box center [313, 256] width 97 height 14
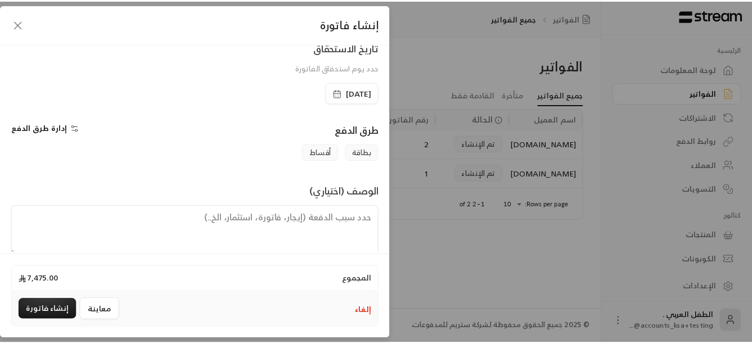
scroll to position [251, 0]
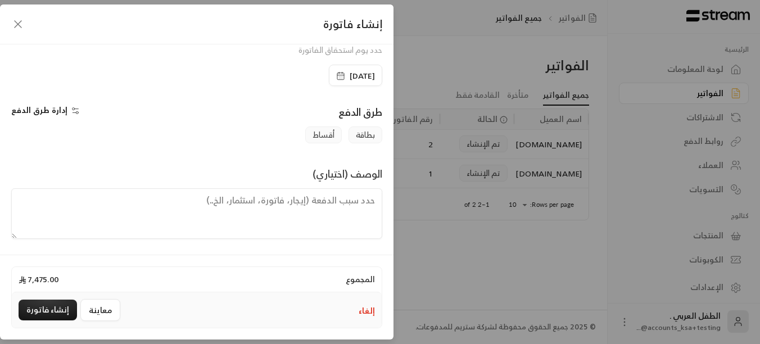
drag, startPoint x: 353, startPoint y: 206, endPoint x: 241, endPoint y: 184, distance: 114.0
click at [353, 205] on textarea at bounding box center [196, 213] width 371 height 51
paste textarea "CACHE 2Pro (B2C) ONLINE"
type textarea "CACHE 2Pro (B2C) ONLINE"
click at [39, 311] on button "إنشاء فاتورة" at bounding box center [48, 310] width 58 height 21
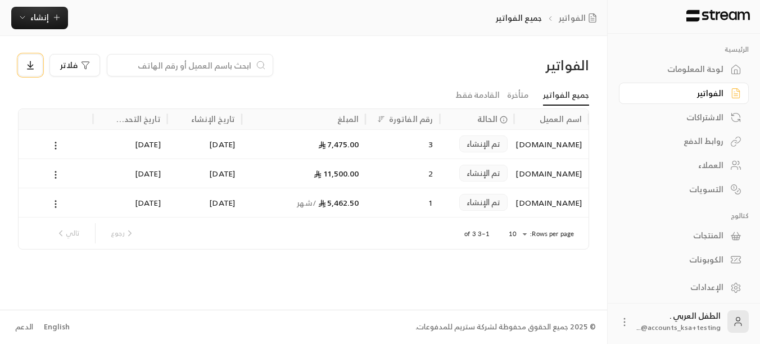
click at [26, 74] on button at bounding box center [30, 65] width 25 height 22
click at [44, 126] on li "تحميل XLS" at bounding box center [47, 119] width 47 height 20
click at [31, 64] on icon at bounding box center [30, 65] width 10 height 10
click at [46, 116] on li "تحميل XLS" at bounding box center [47, 119] width 47 height 20
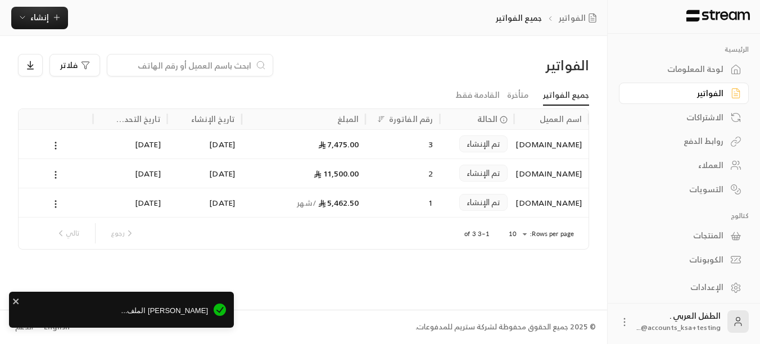
click at [346, 272] on div "الفواتير فلاتر جميع الفواتير متأخرة القادمة فقط اسم العميل الحالة رقم الفاتورة …" at bounding box center [303, 172] width 607 height 273
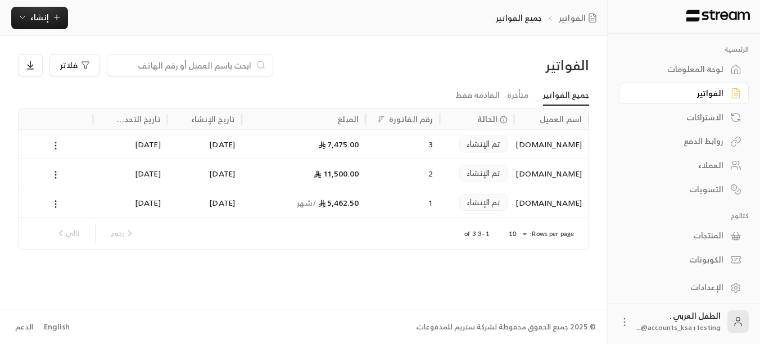
click at [57, 144] on icon at bounding box center [56, 146] width 10 height 10
click at [71, 181] on li "عرض" at bounding box center [68, 175] width 29 height 20
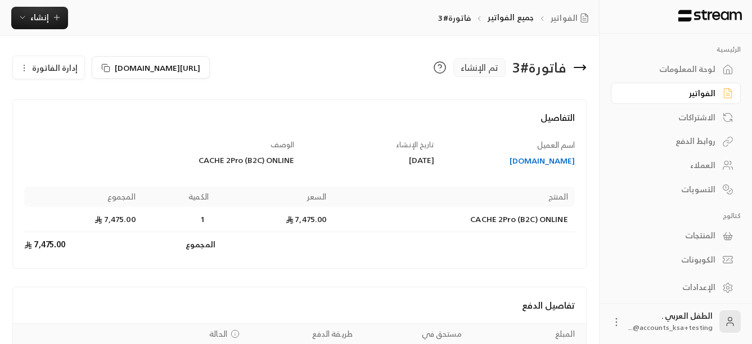
click at [581, 71] on icon at bounding box center [579, 67] width 13 height 13
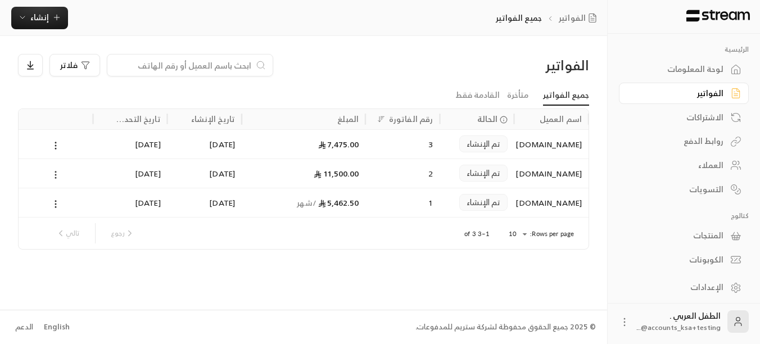
click at [52, 173] on icon at bounding box center [56, 175] width 10 height 10
click at [67, 207] on li "عرض" at bounding box center [68, 204] width 29 height 20
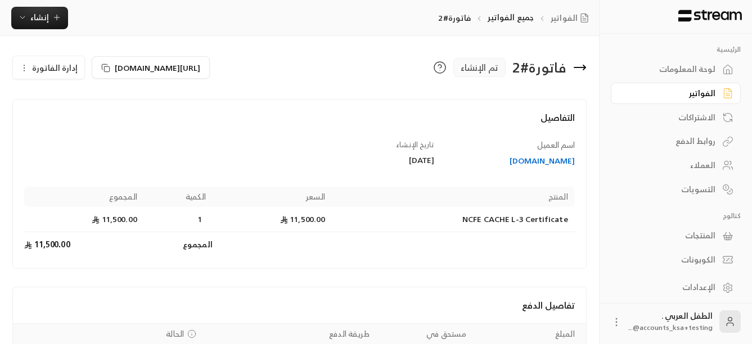
click at [583, 67] on icon at bounding box center [579, 67] width 11 height 0
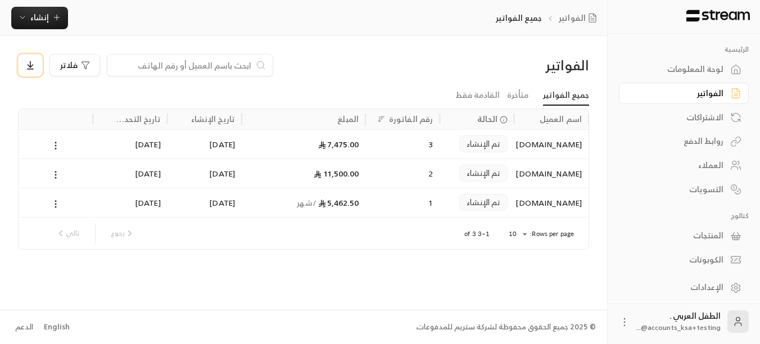
click at [30, 62] on icon at bounding box center [30, 65] width 10 height 10
click at [43, 125] on li "تحميل XLS" at bounding box center [47, 119] width 47 height 20
click at [53, 144] on icon at bounding box center [56, 146] width 10 height 10
click at [65, 178] on li "عرض" at bounding box center [68, 175] width 29 height 20
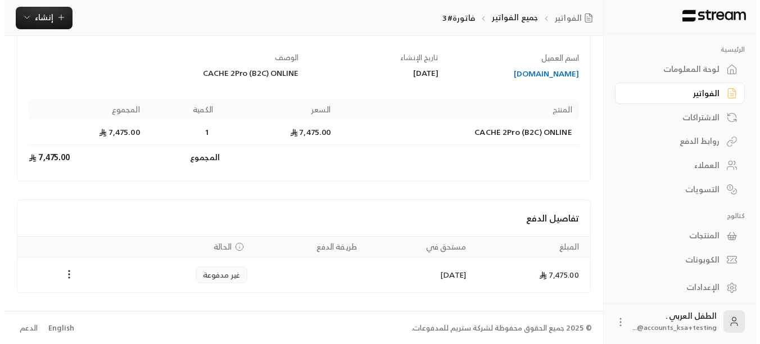
scroll to position [88, 0]
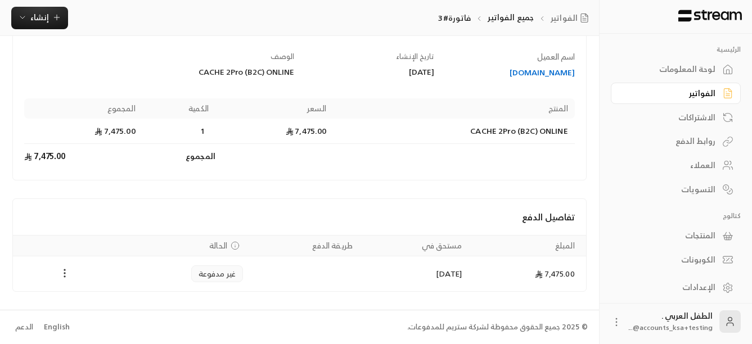
click at [65, 276] on circle "Payments" at bounding box center [64, 276] width 1 height 1
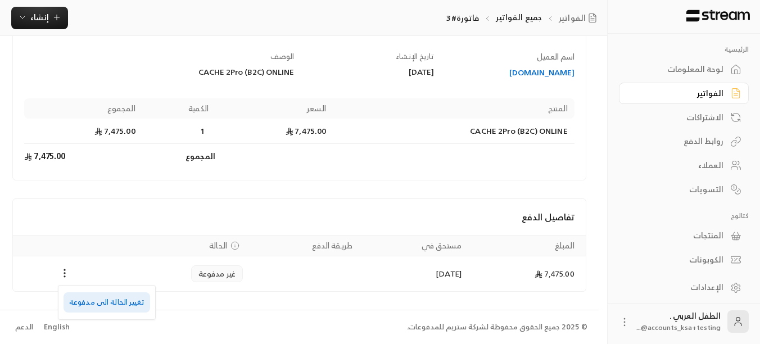
click at [89, 300] on li "تغيير الحالة الى مدفوعة" at bounding box center [107, 302] width 87 height 20
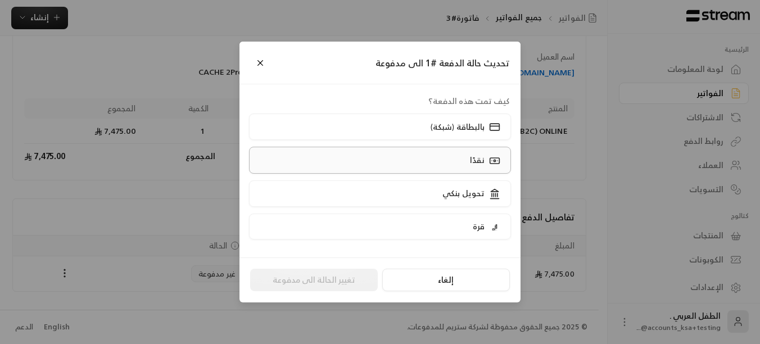
click at [452, 159] on label "نقدًا" at bounding box center [380, 160] width 263 height 26
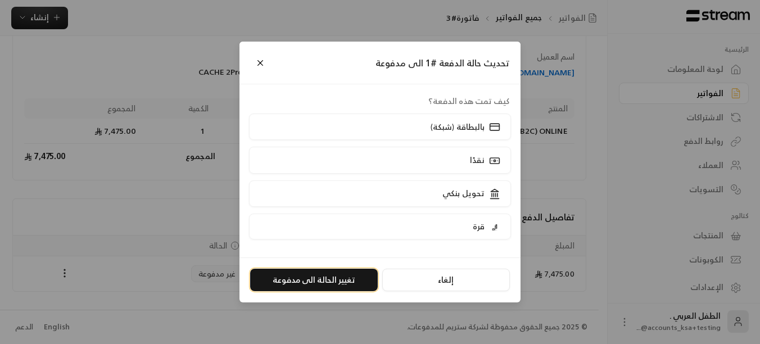
click at [303, 280] on button "تغيير الحالة الى مدفوعة" at bounding box center [314, 280] width 128 height 22
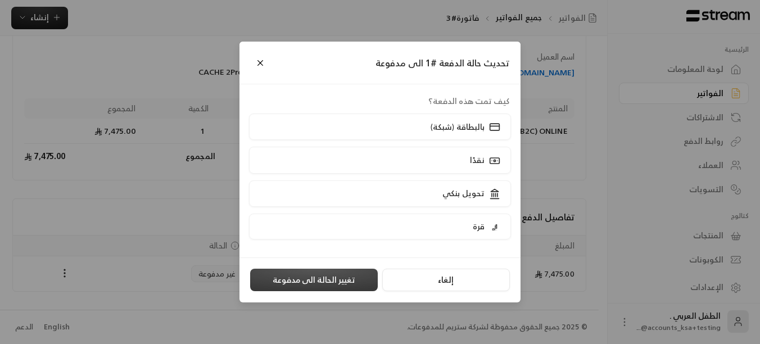
scroll to position [0, 0]
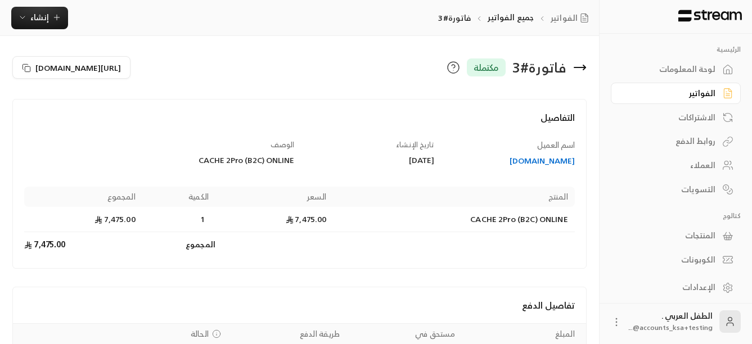
click at [581, 70] on icon at bounding box center [579, 67] width 13 height 13
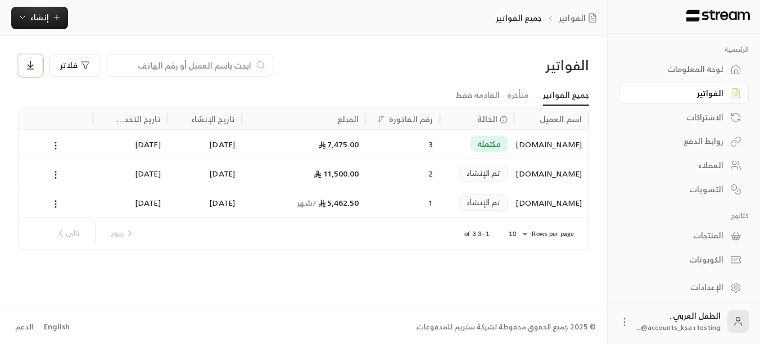
click at [37, 65] on button at bounding box center [30, 65] width 25 height 22
click at [49, 119] on li "تحميل XLS" at bounding box center [47, 119] width 47 height 20
click at [53, 13] on icon "button" at bounding box center [56, 17] width 9 height 9
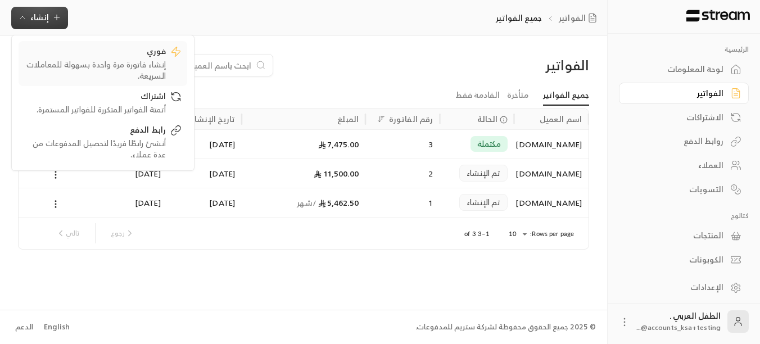
click at [132, 63] on div "إنشاء فاتورة مرة واحدة بسهولة للمعاملات السريعة." at bounding box center [95, 70] width 142 height 22
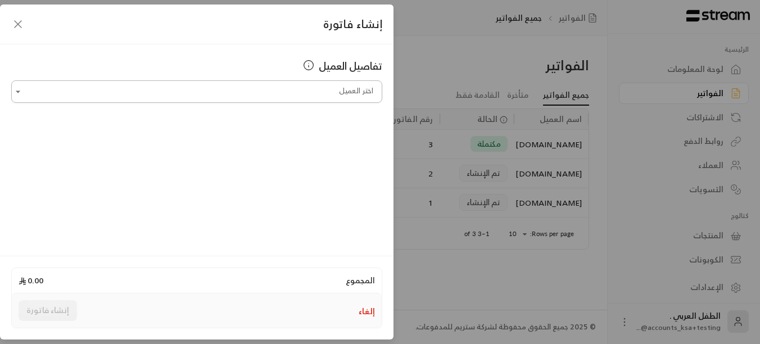
click at [290, 92] on input "اختر العميل" at bounding box center [196, 92] width 371 height 20
click at [300, 154] on span "[PHONE_NUMBER]" at bounding box center [263, 151] width 74 height 13
type input "**********"
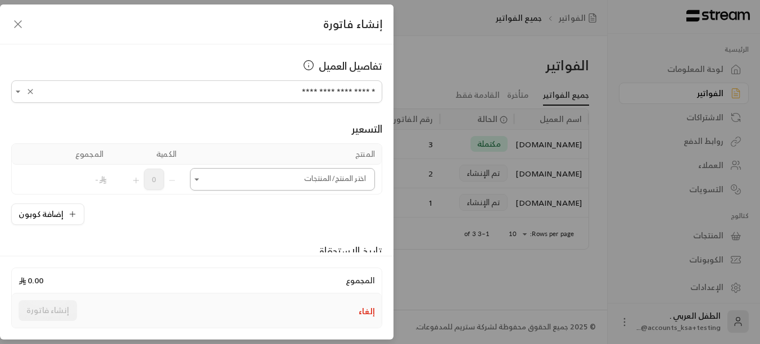
click at [307, 184] on input "اختر العميل" at bounding box center [282, 180] width 185 height 20
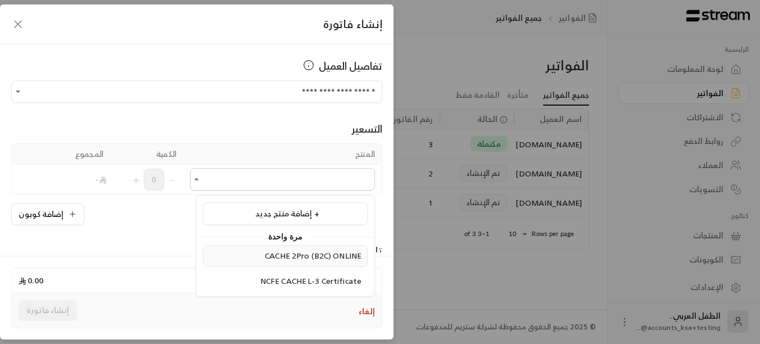
click at [317, 255] on span "CACHE 2Pro (B2C) ONLINE" at bounding box center [313, 256] width 97 height 14
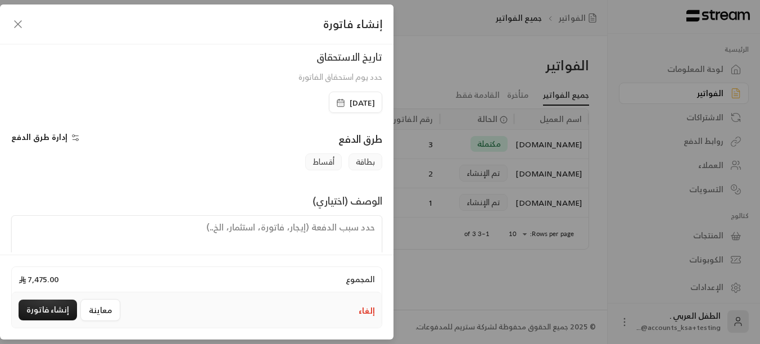
scroll to position [225, 0]
click at [316, 161] on span "أقساط" at bounding box center [323, 160] width 37 height 17
click at [372, 169] on span "بطاقة" at bounding box center [366, 160] width 34 height 17
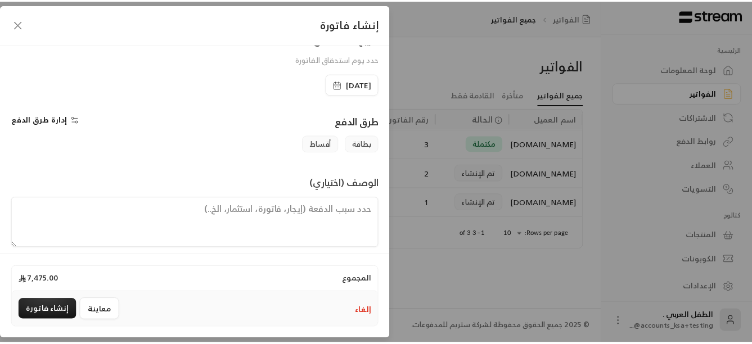
scroll to position [251, 0]
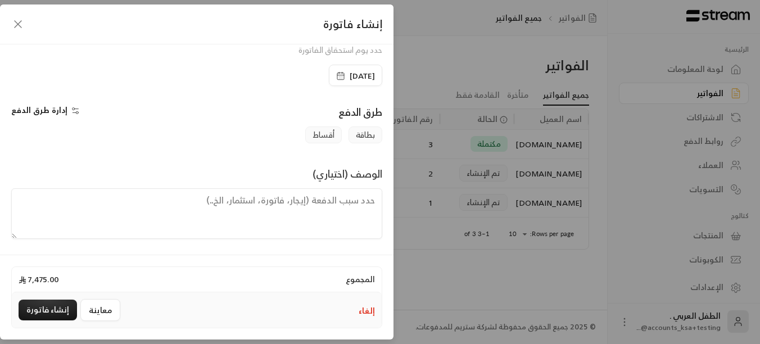
click at [268, 198] on textarea at bounding box center [196, 213] width 371 height 51
paste textarea "CACHE 2Pro (B2C) ONLINE"
type textarea "CACHE 2Pro (B2C) ONLINE"
click at [48, 311] on button "إنشاء فاتورة" at bounding box center [48, 310] width 58 height 21
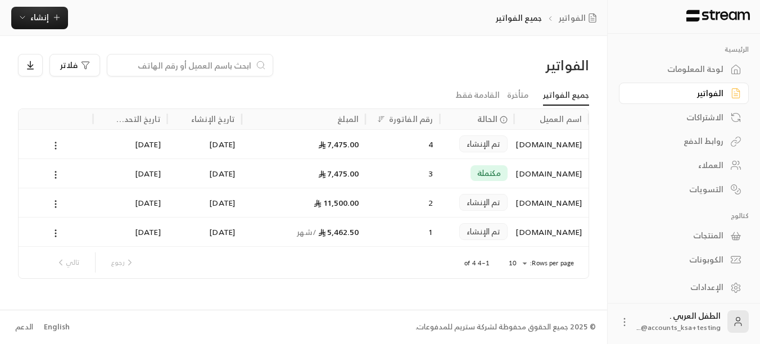
click at [53, 143] on icon at bounding box center [56, 146] width 10 height 10
click at [71, 178] on li "عرض" at bounding box center [68, 175] width 29 height 20
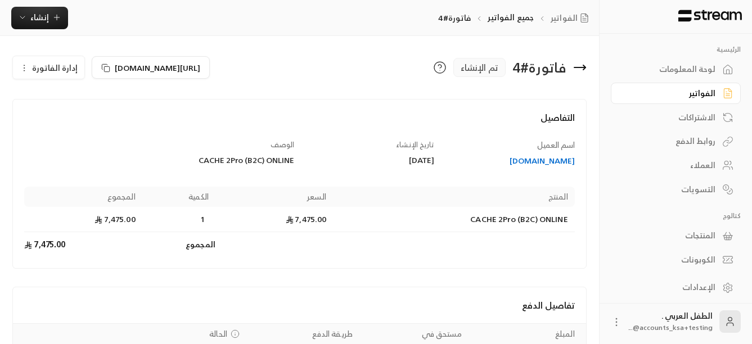
click at [25, 71] on icon "button" at bounding box center [24, 68] width 9 height 9
click at [76, 103] on span "تعديل" at bounding box center [74, 100] width 21 height 9
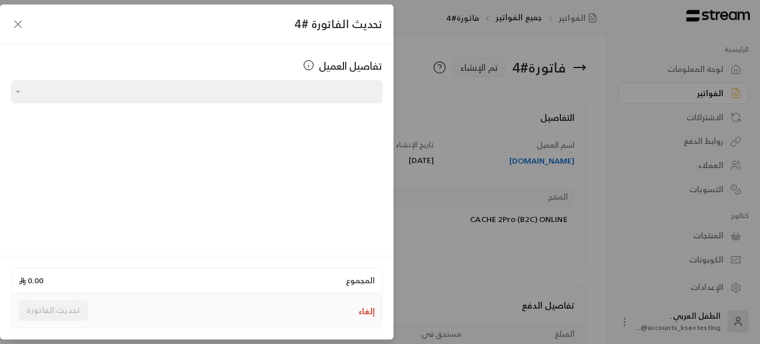
click at [19, 27] on icon "button" at bounding box center [17, 23] width 13 height 13
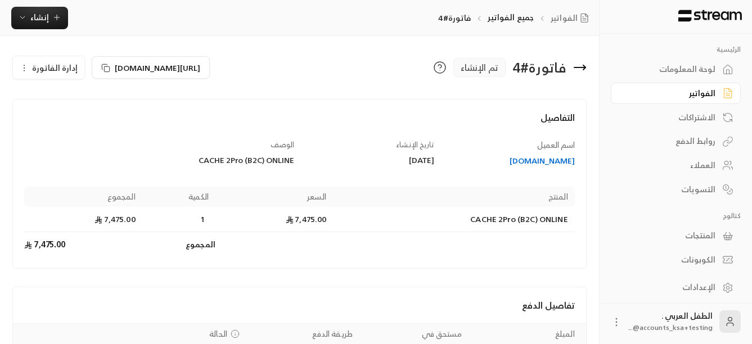
click at [581, 69] on icon at bounding box center [579, 67] width 13 height 13
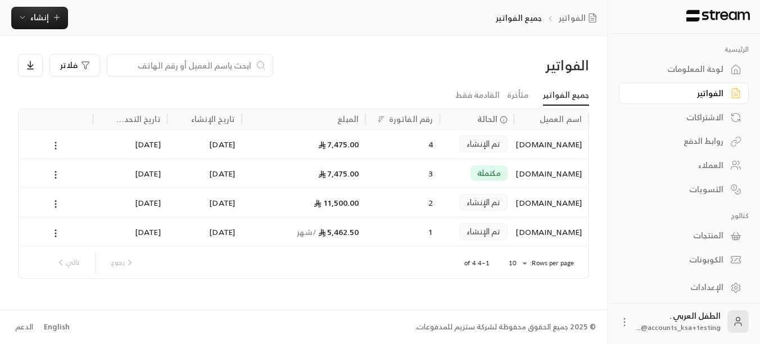
click at [56, 146] on circle at bounding box center [55, 145] width 1 height 1
click at [63, 173] on li "عرض" at bounding box center [68, 175] width 29 height 20
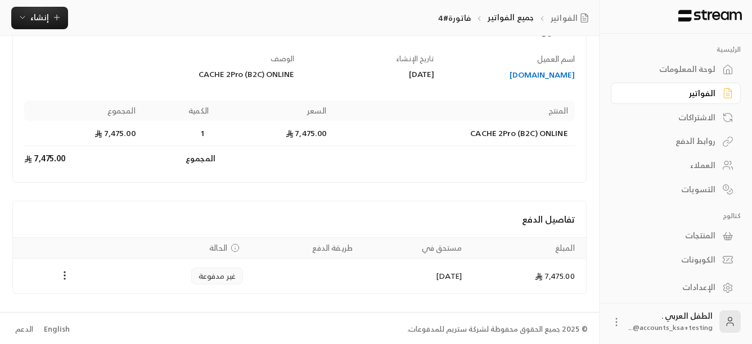
scroll to position [88, 0]
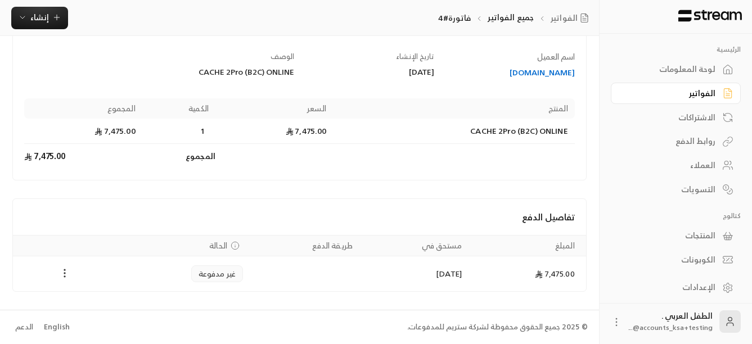
click at [64, 276] on icon "Payments" at bounding box center [64, 273] width 11 height 11
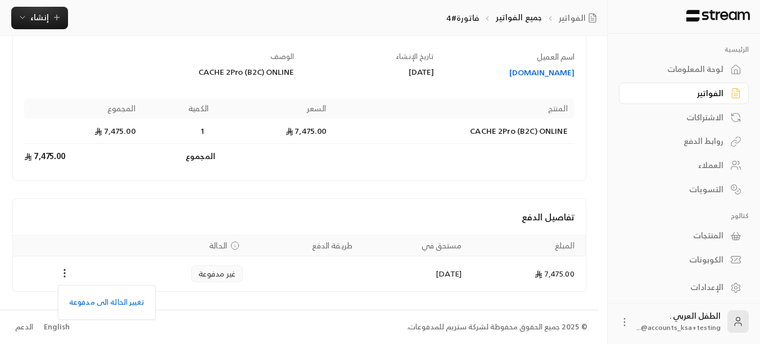
click at [212, 216] on div at bounding box center [380, 172] width 760 height 344
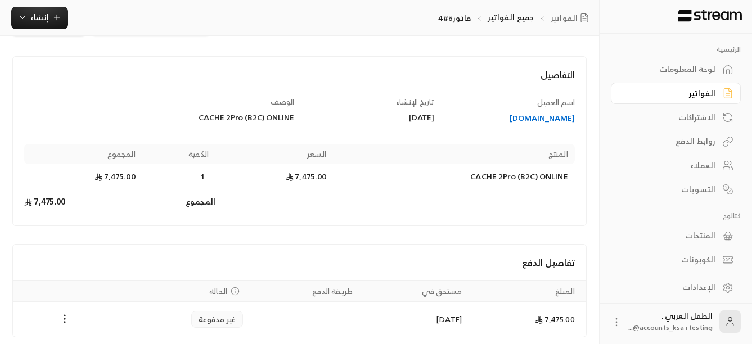
scroll to position [0, 0]
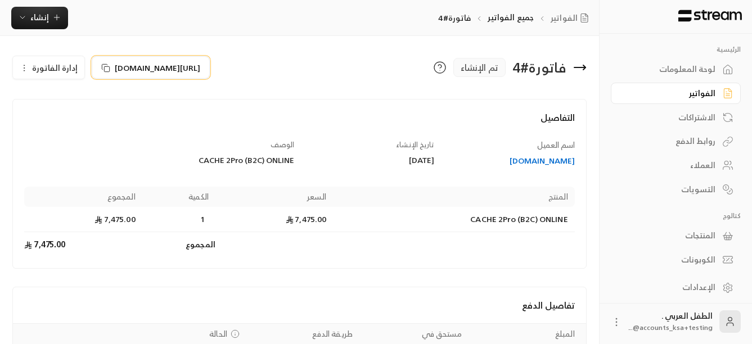
click at [115, 70] on span "[URL][DOMAIN_NAME]" at bounding box center [157, 68] width 85 height 12
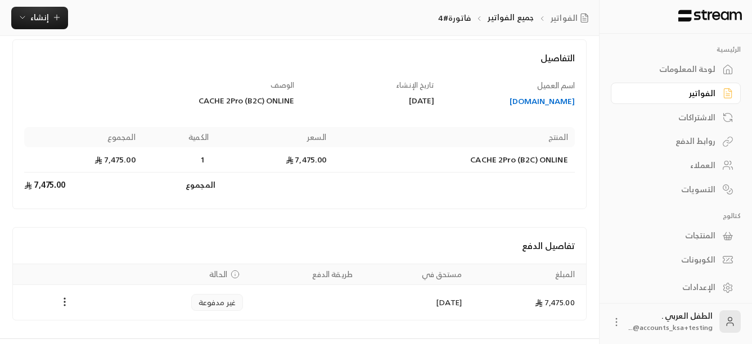
scroll to position [88, 0]
